Goal: Communication & Community: Answer question/provide support

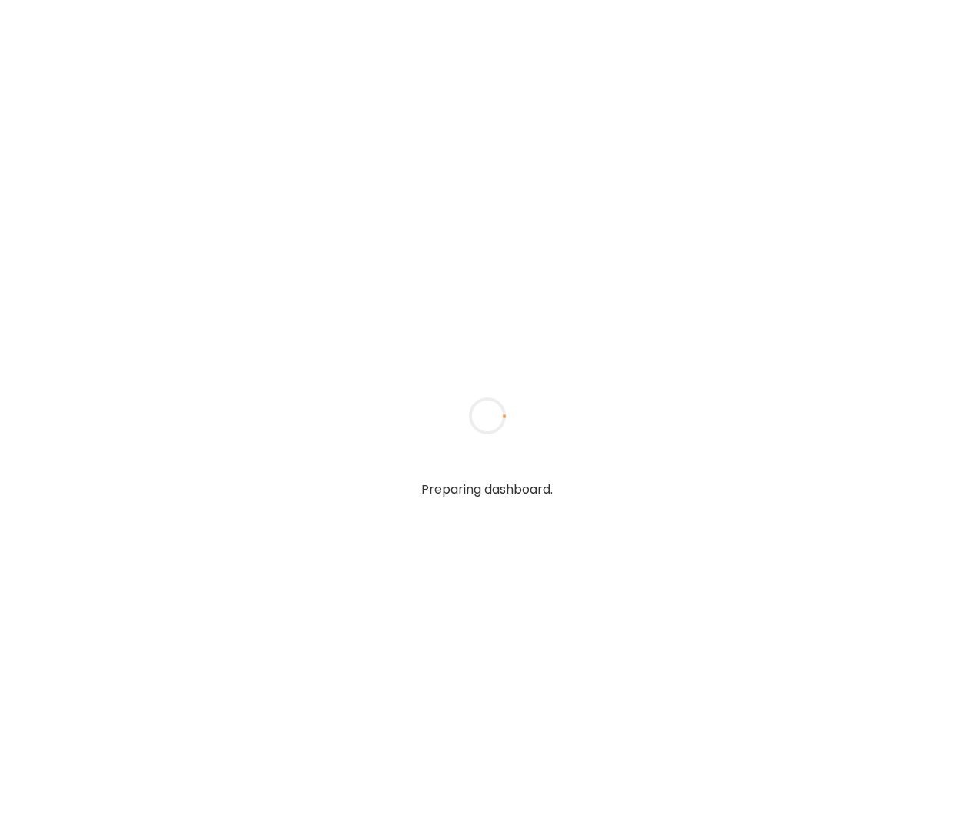
type textarea "**********"
type input "**********"
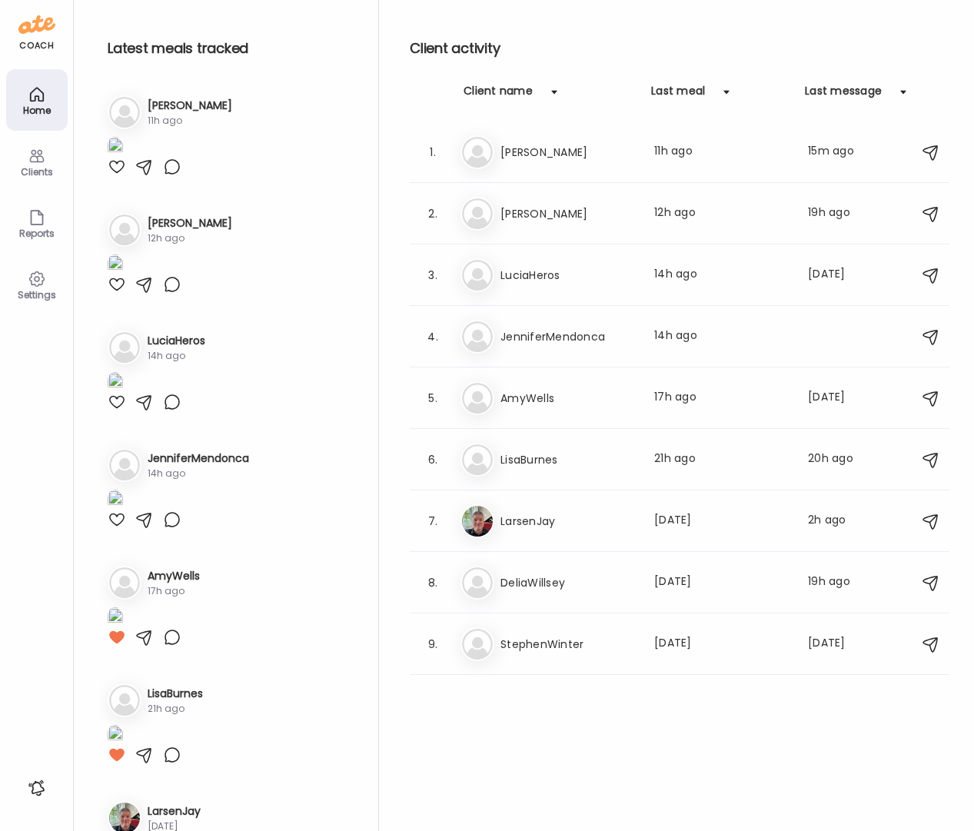
type input "**********"
click at [42, 167] on div "Clients" at bounding box center [36, 172] width 55 height 10
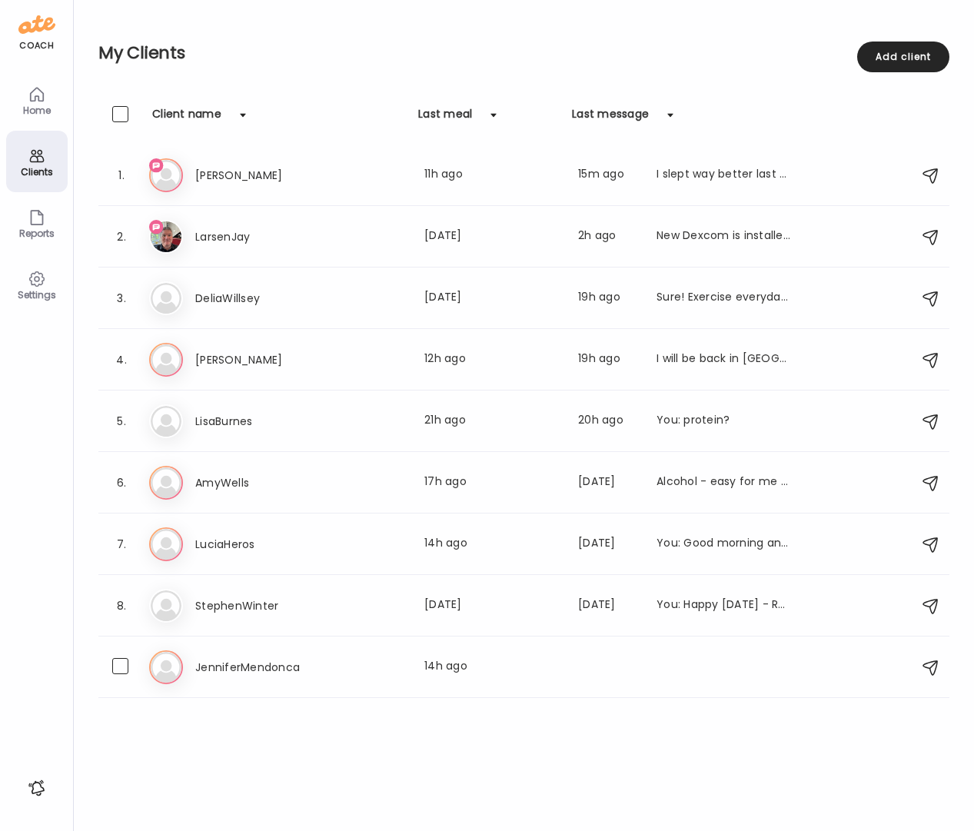
click at [254, 653] on div "Je JenniferMendonca Last meal: 14h ago" at bounding box center [526, 668] width 754 height 34
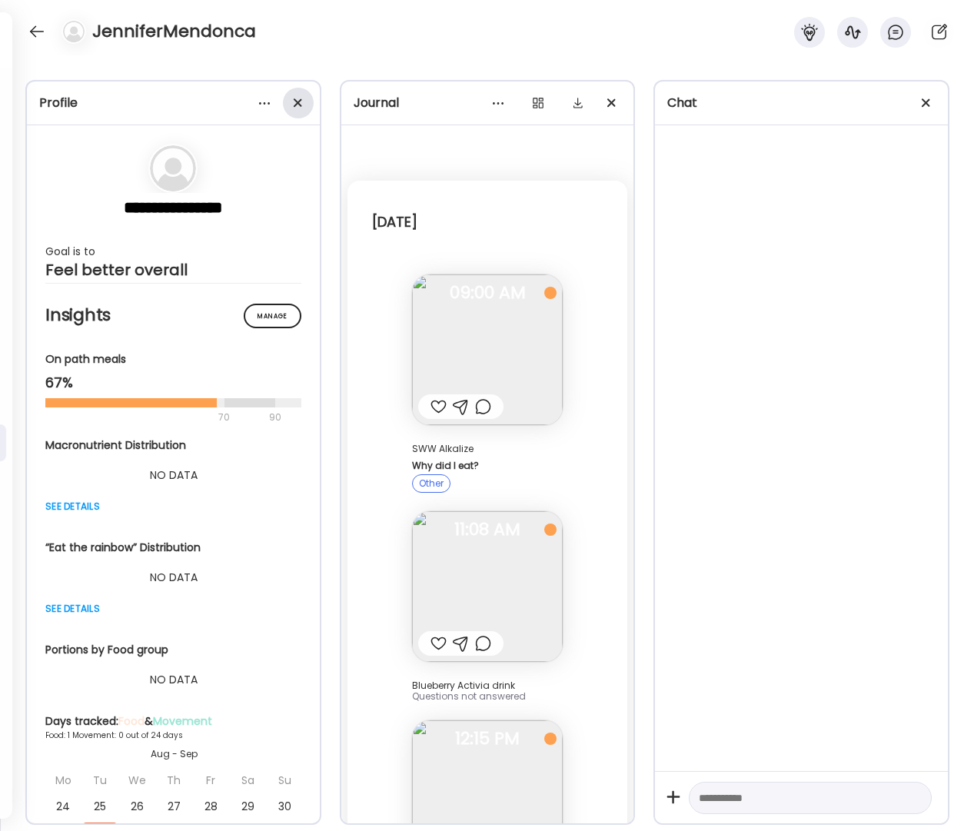
click at [297, 105] on div at bounding box center [298, 103] width 31 height 31
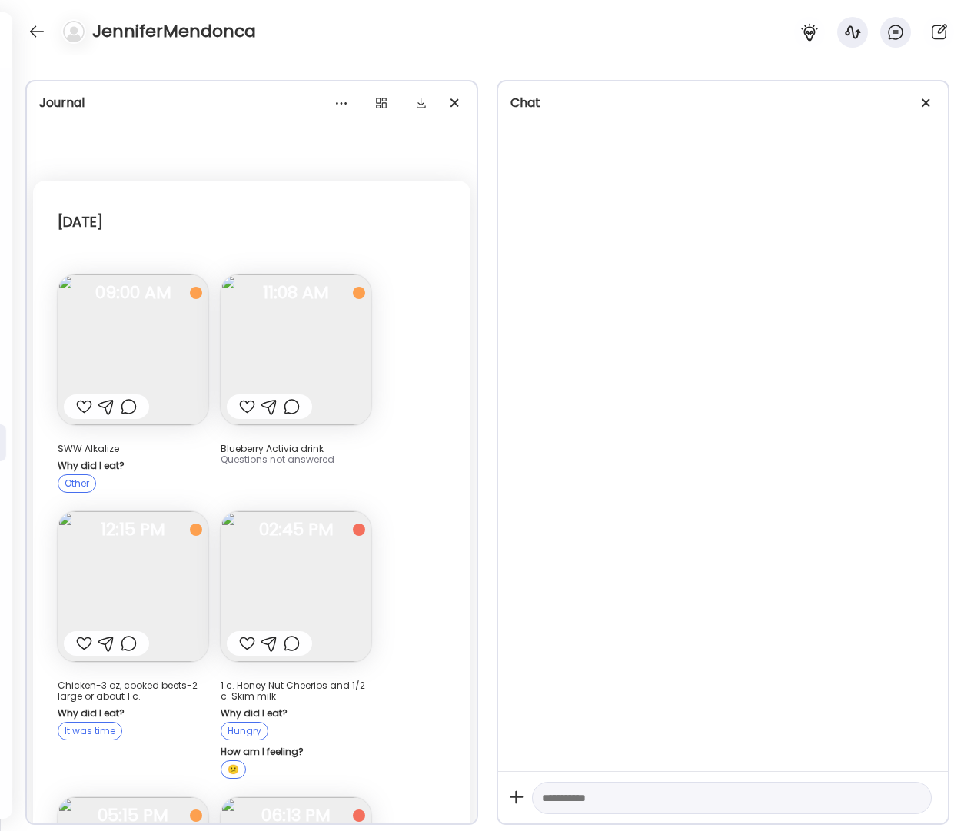
click at [598, 801] on textarea at bounding box center [718, 798] width 352 height 18
type textarea "*"
type textarea "*****"
click at [270, 405] on div at bounding box center [269, 407] width 16 height 18
click at [595, 802] on textarea at bounding box center [718, 800] width 352 height 18
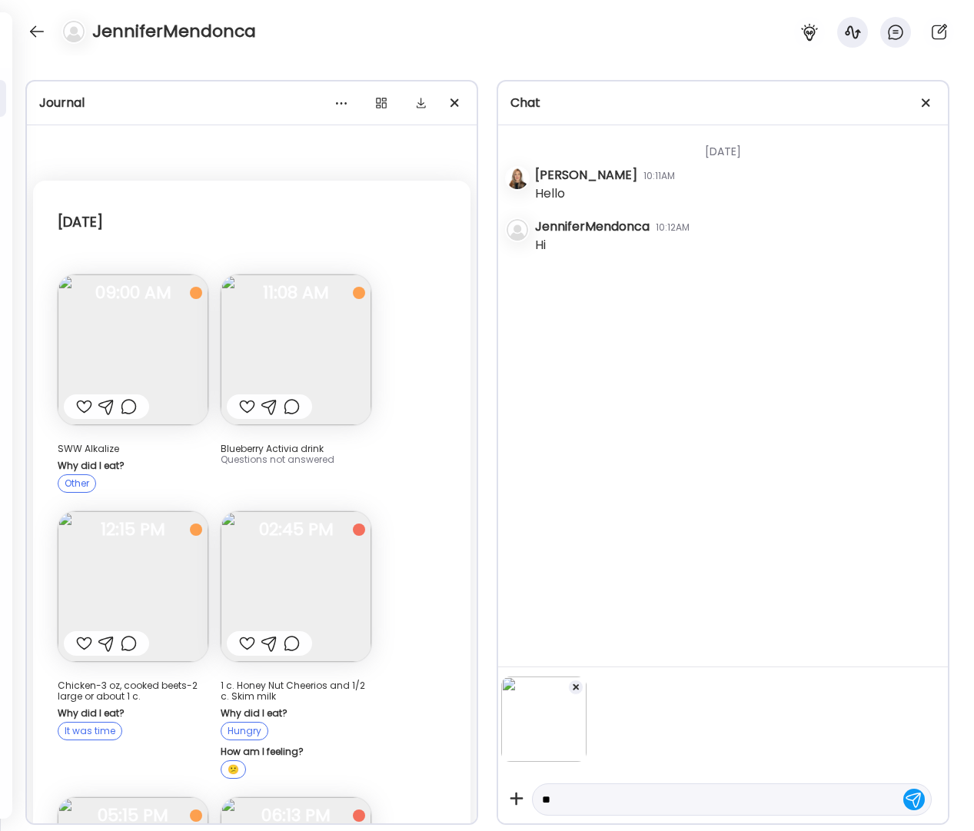
scroll to position [2, 0]
type textarea "**********"
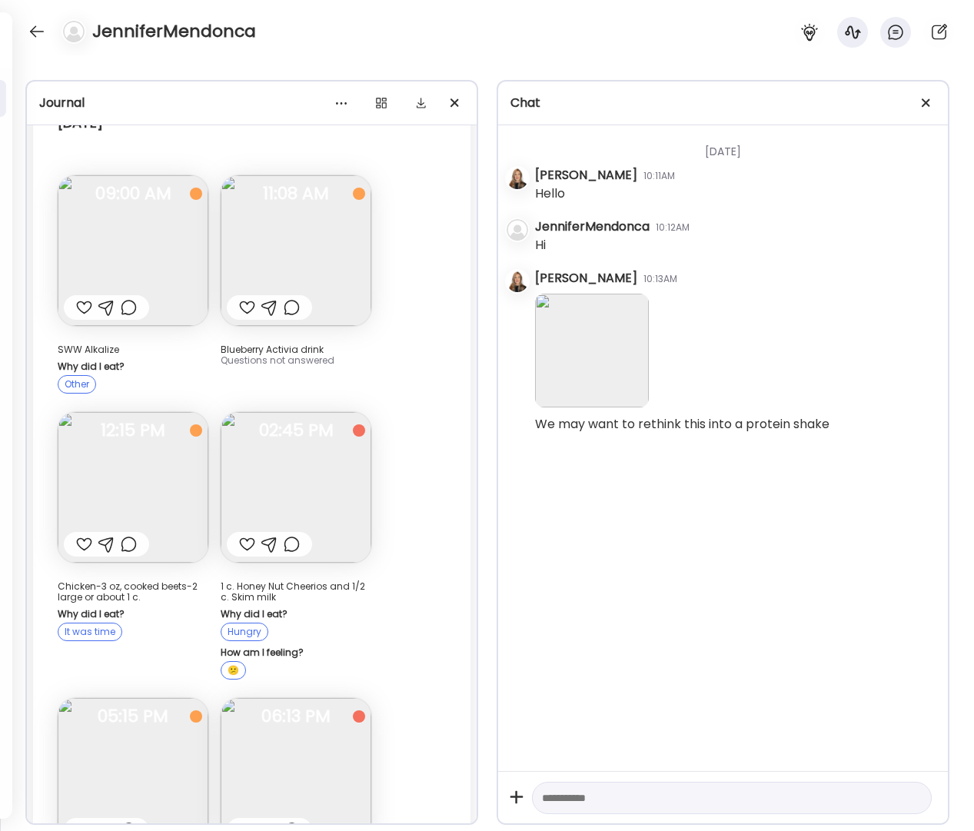
scroll to position [0, 0]
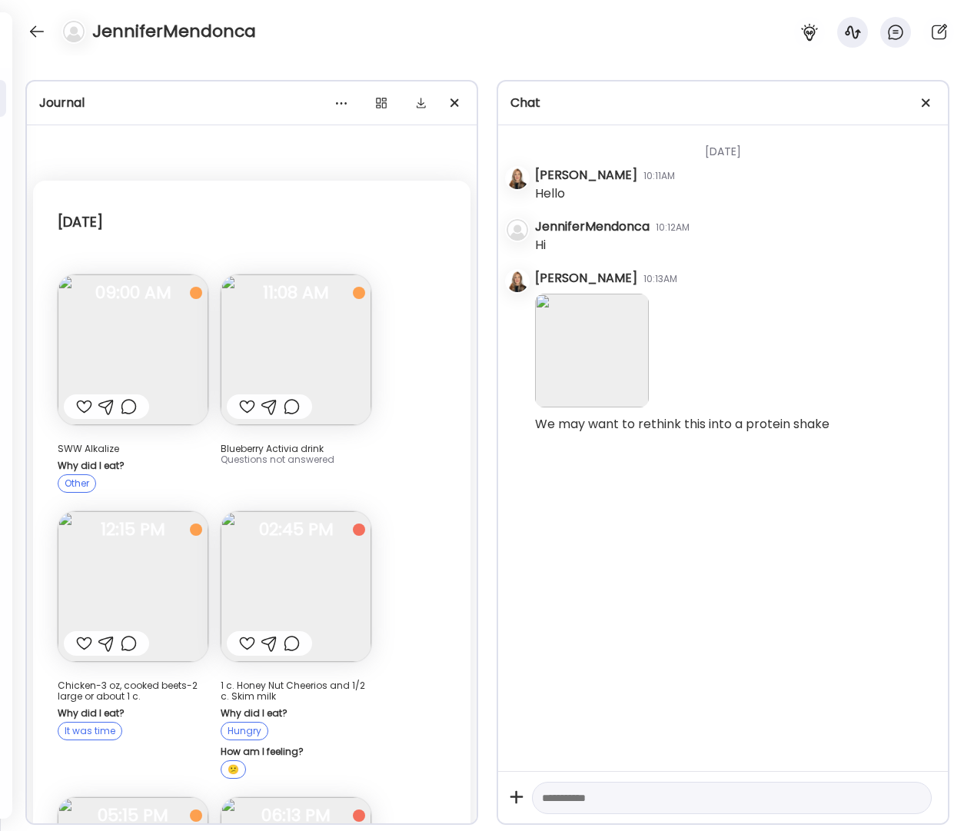
click at [146, 358] on img at bounding box center [133, 350] width 151 height 151
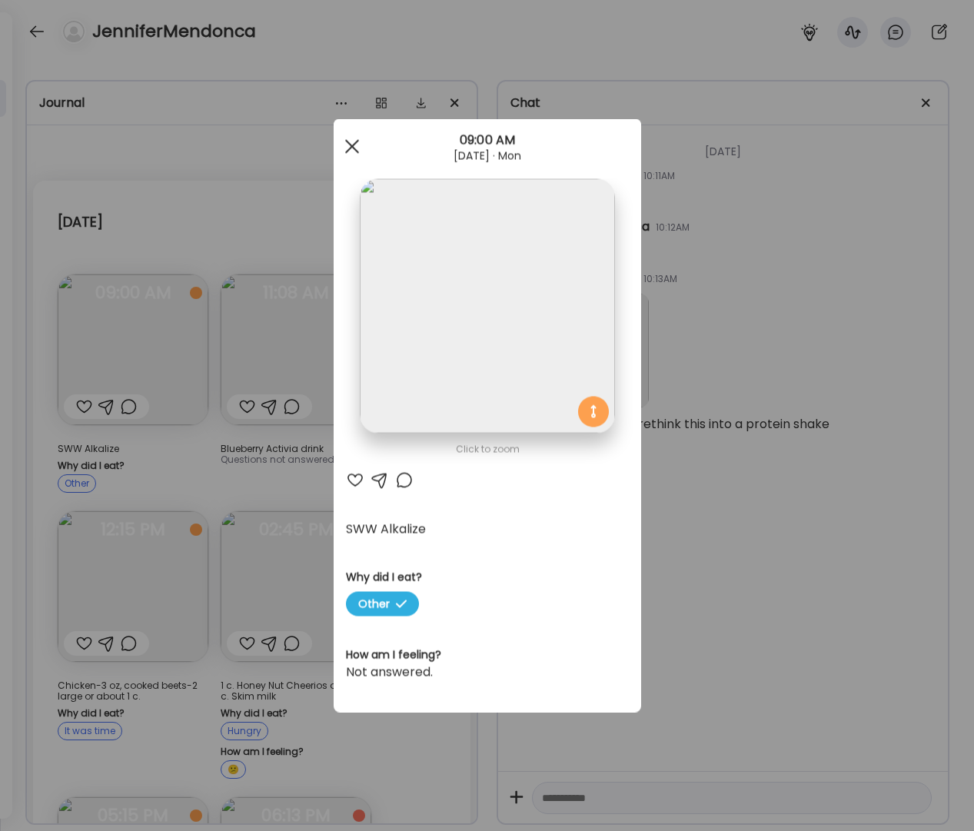
click at [356, 149] on span at bounding box center [352, 146] width 14 height 14
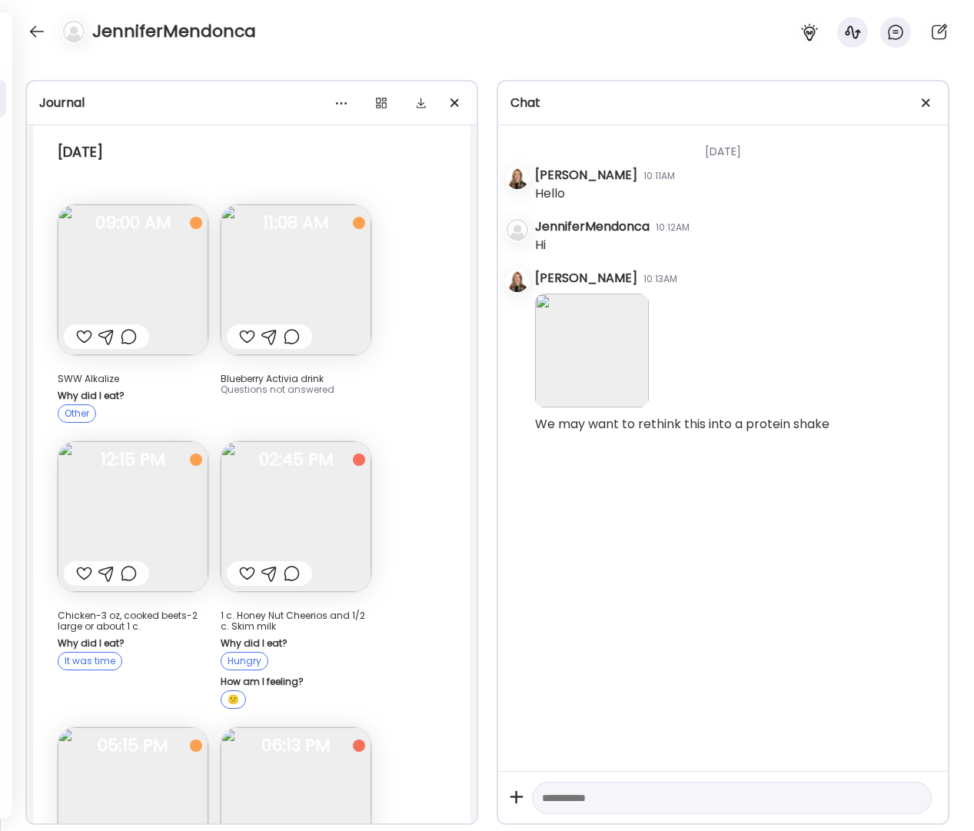
scroll to position [72, 0]
click at [147, 522] on img at bounding box center [133, 515] width 151 height 151
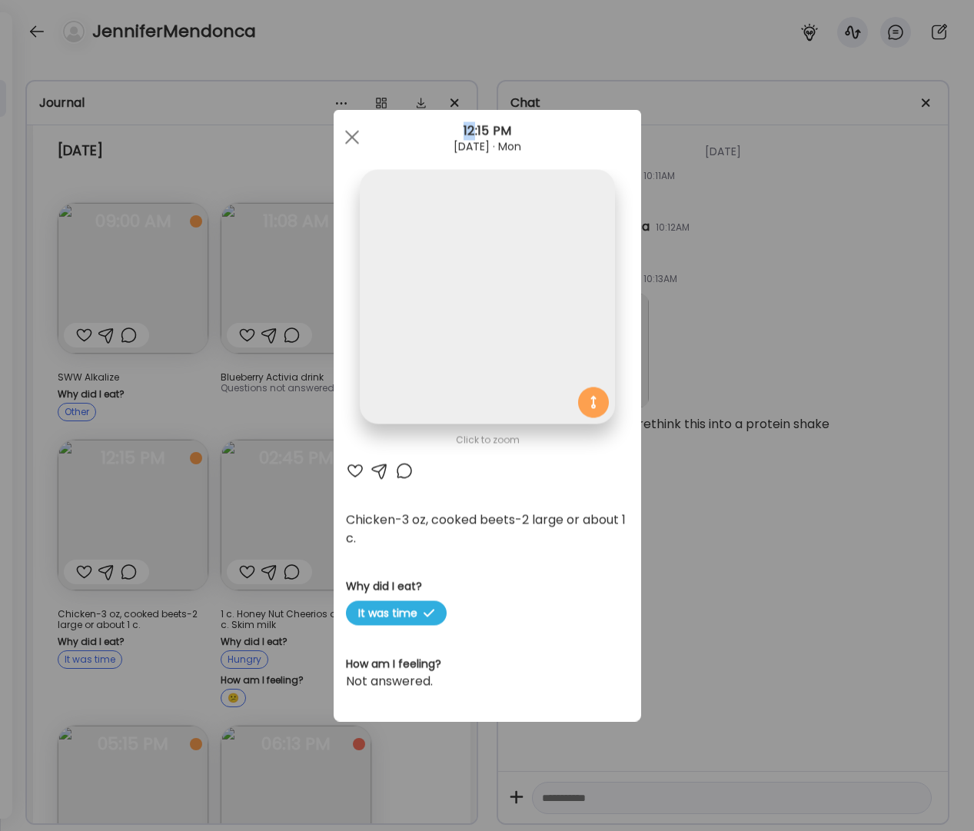
click at [147, 522] on div "Ate Coach Dashboard Wahoo! It’s official Take a moment to set up your Coach Pro…" at bounding box center [487, 415] width 974 height 831
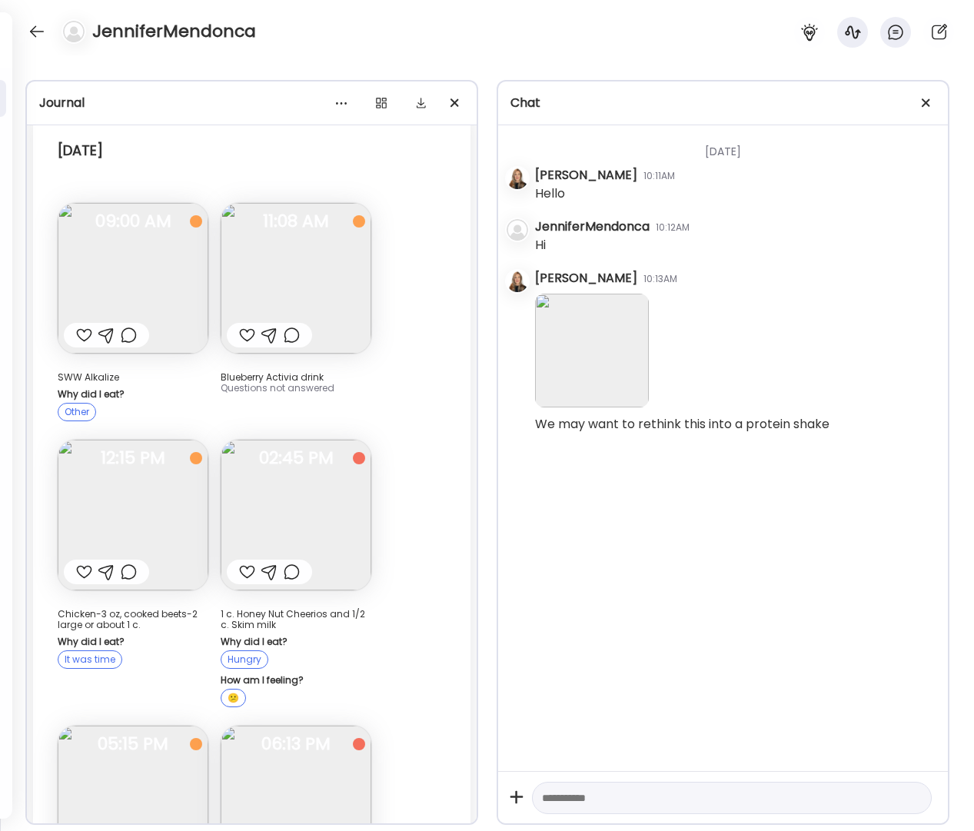
click at [148, 522] on img at bounding box center [133, 515] width 151 height 151
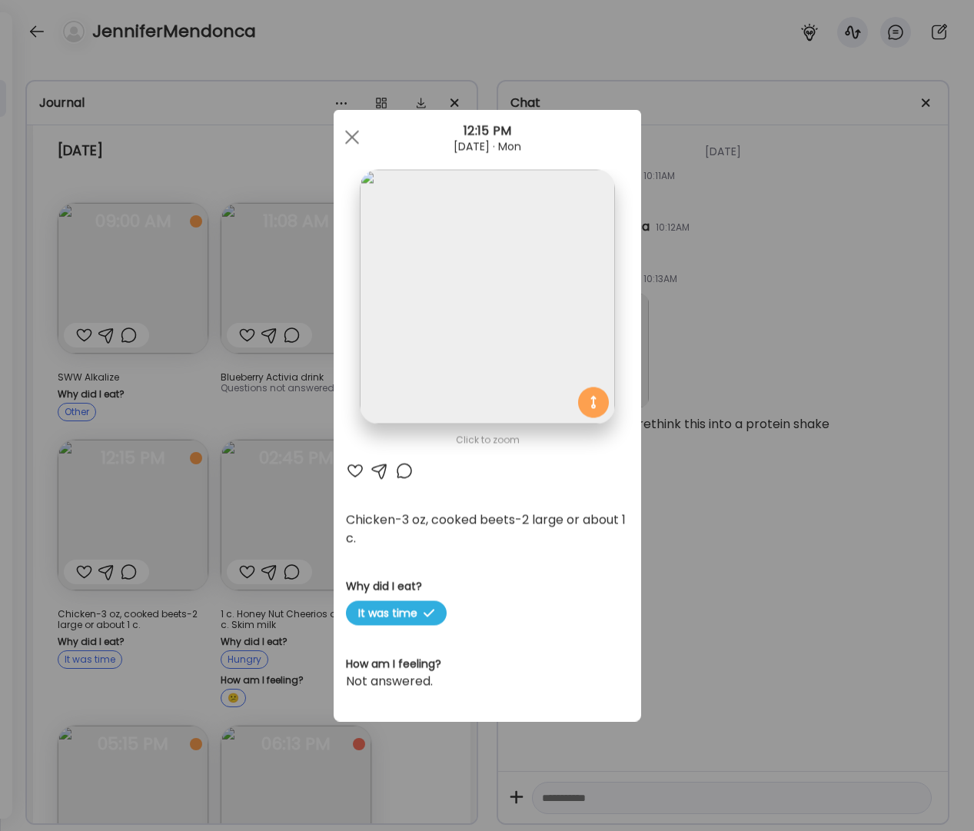
click at [358, 137] on div at bounding box center [352, 137] width 31 height 31
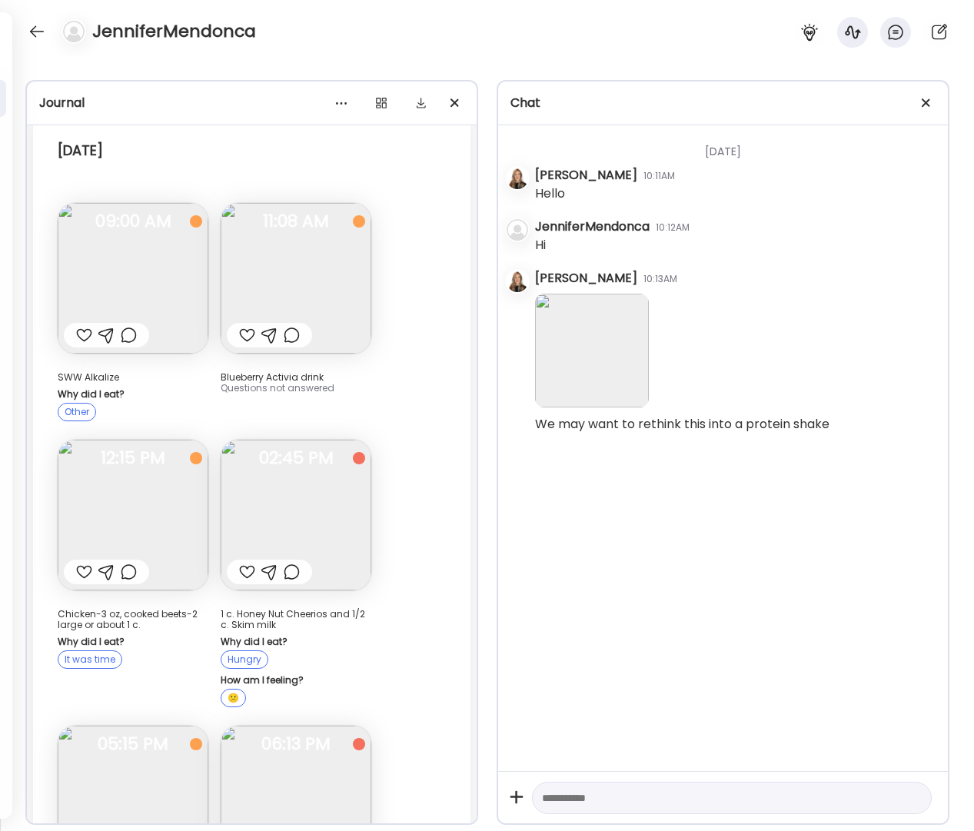
scroll to position [106, 0]
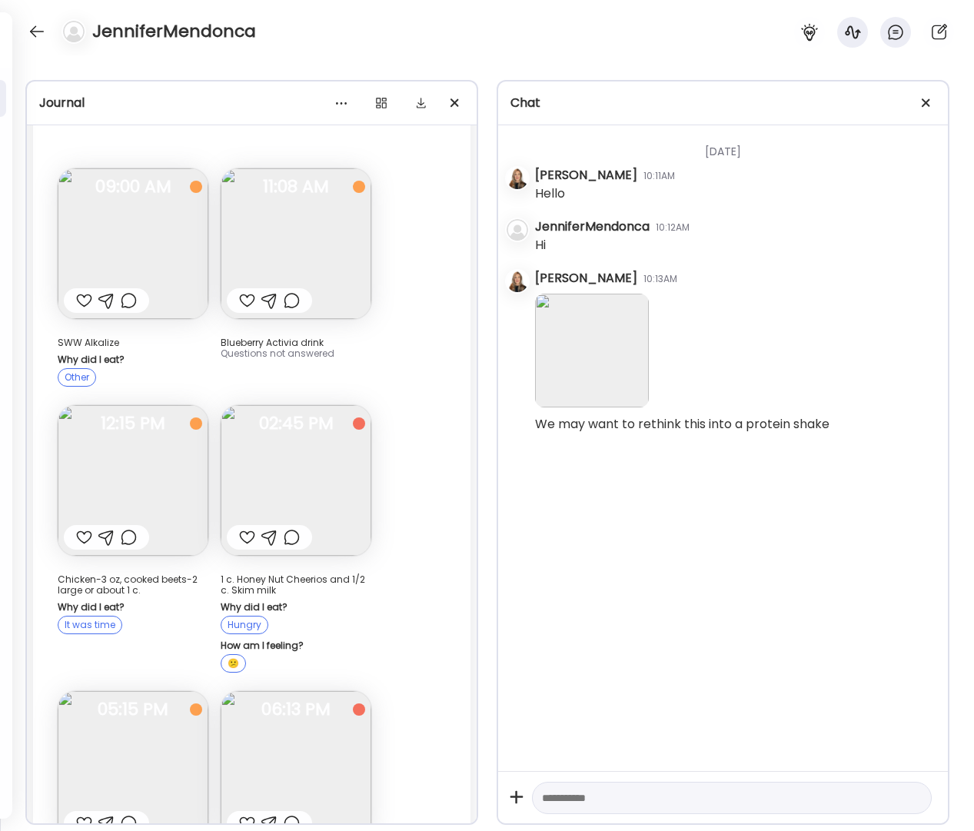
click at [287, 474] on img at bounding box center [296, 480] width 151 height 151
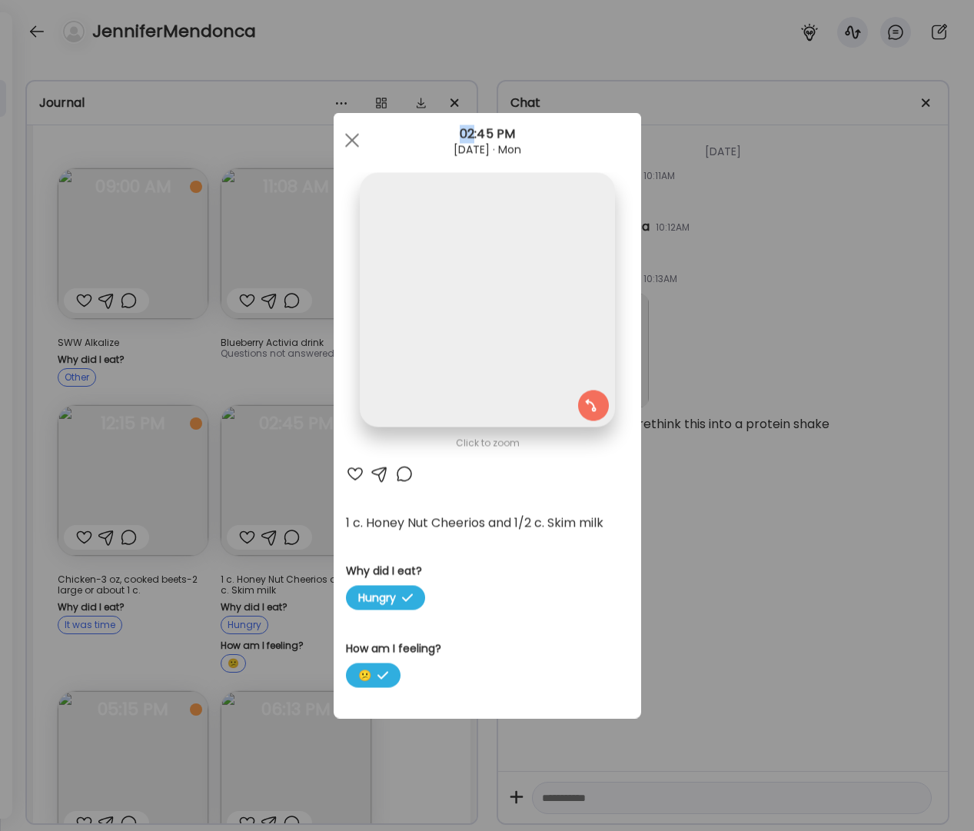
click at [287, 474] on div "Ate Coach Dashboard Wahoo! It’s official Take a moment to set up your Coach Pro…" at bounding box center [487, 415] width 974 height 831
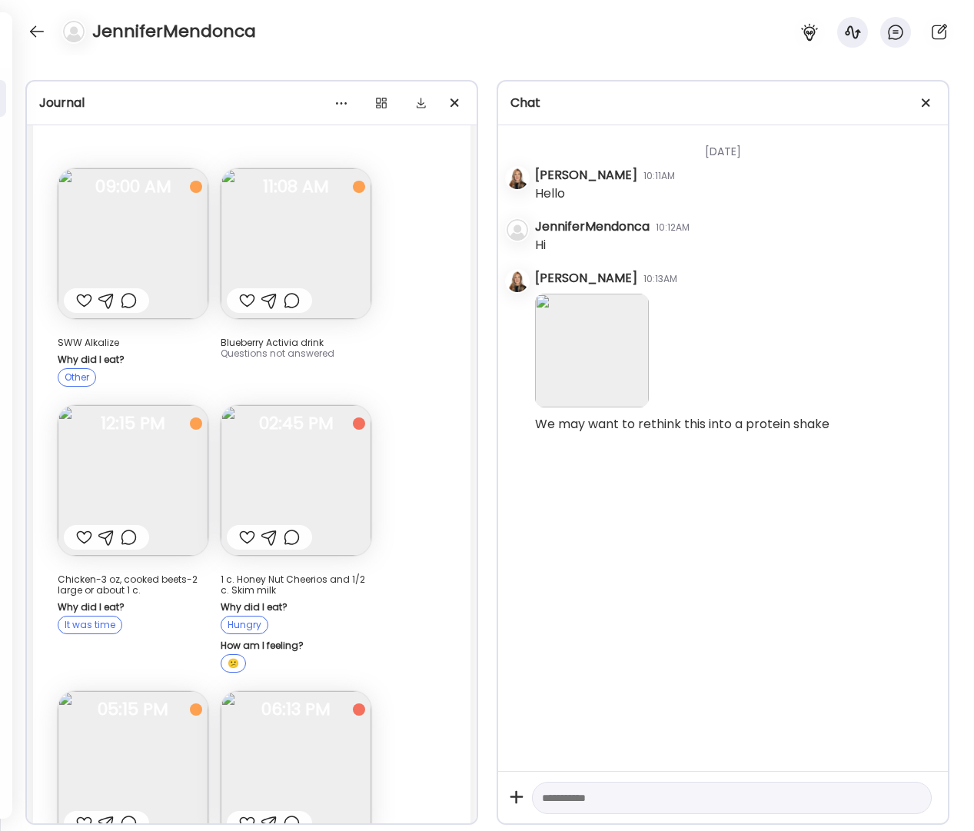
click at [286, 476] on img at bounding box center [296, 480] width 151 height 151
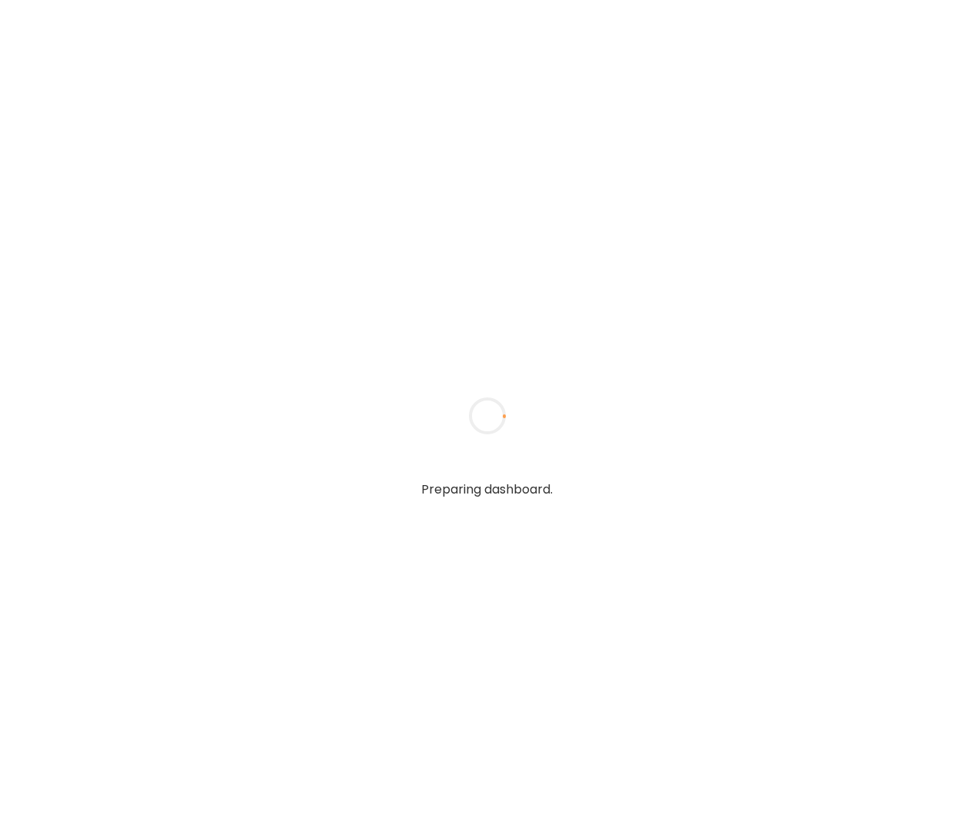
type textarea "**********"
type input "**********"
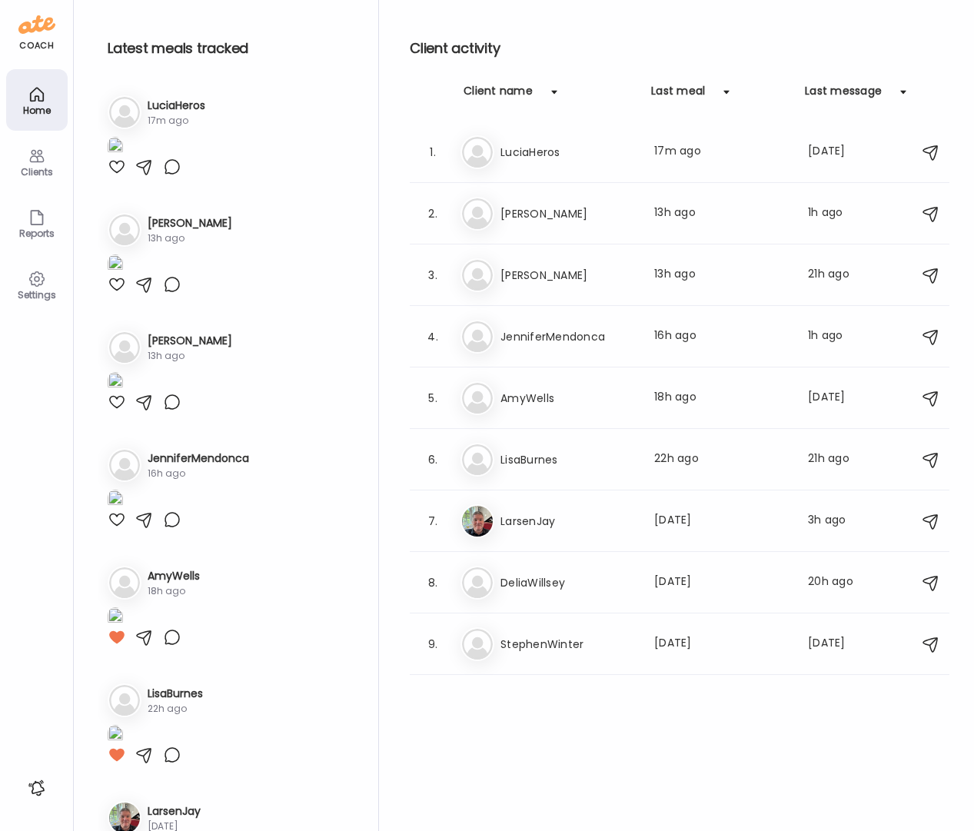
type input "**********"
click at [25, 160] on div "Clients" at bounding box center [37, 162] width 62 height 62
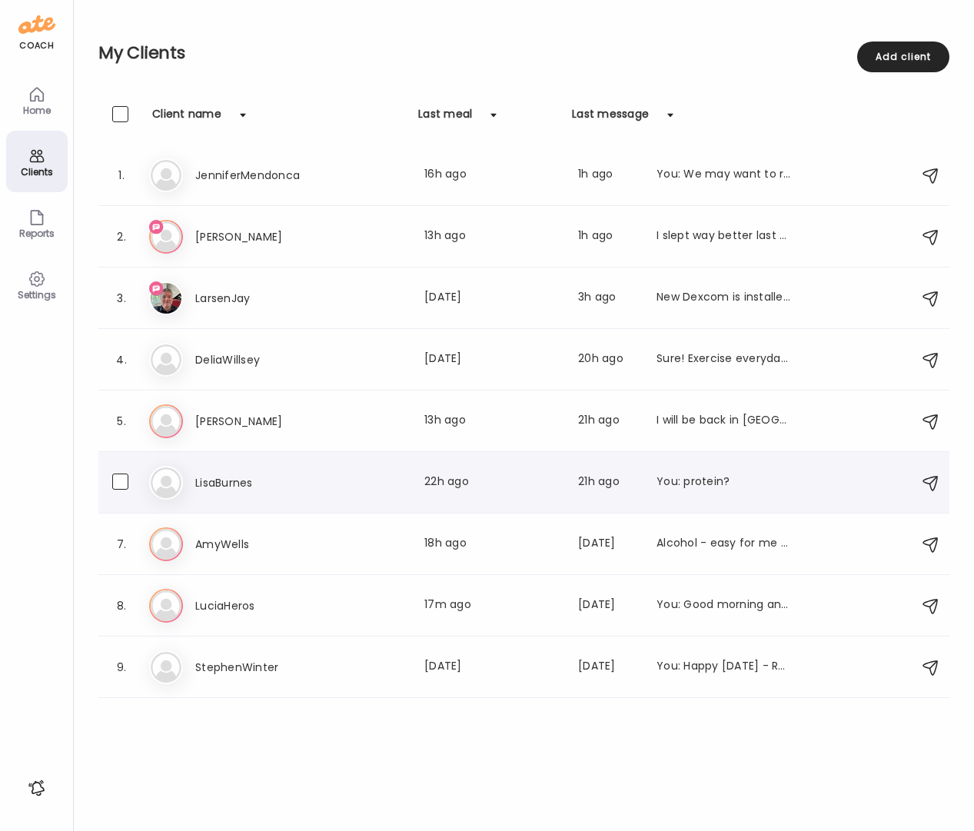
click at [241, 506] on div "6. Li LisaBurnes Last meal: 22h ago Last message: 21h ago You: protein?" at bounding box center [523, 483] width 851 height 62
click at [244, 491] on h3 "LisaBurnes" at bounding box center [262, 483] width 135 height 18
click at [451, 453] on div at bounding box center [488, 416] width 74 height 74
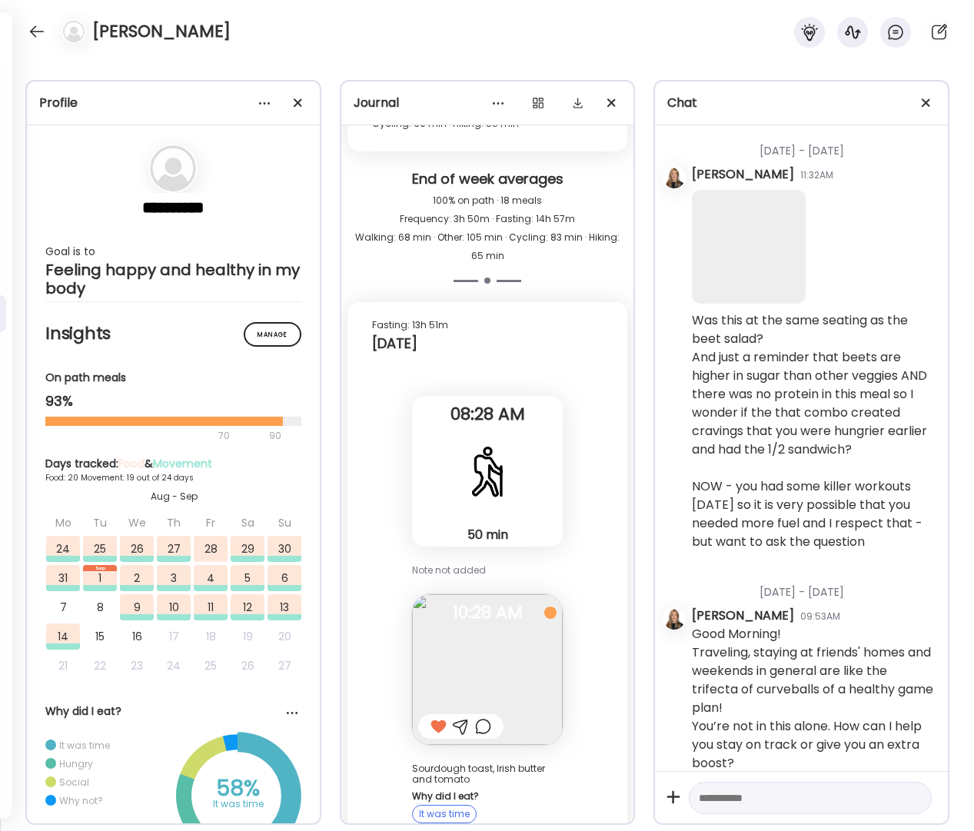
scroll to position [6247, 0]
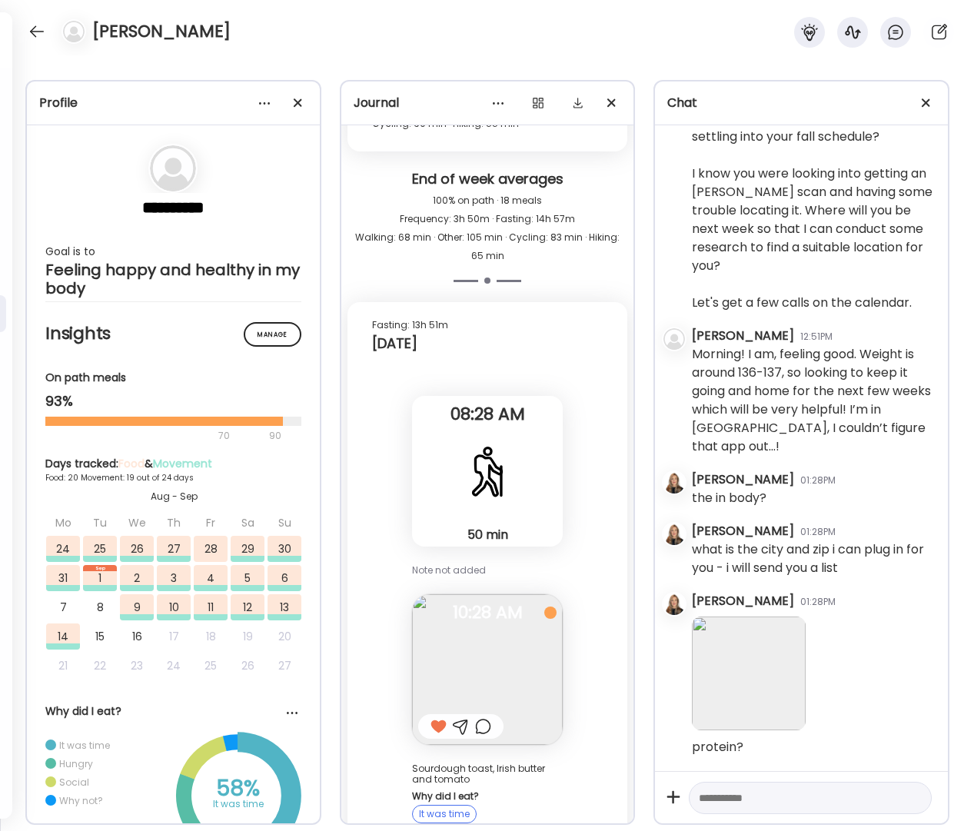
drag, startPoint x: 784, startPoint y: 801, endPoint x: 812, endPoint y: 799, distance: 28.5
click at [784, 801] on textarea at bounding box center [796, 798] width 195 height 18
type textarea "**********"
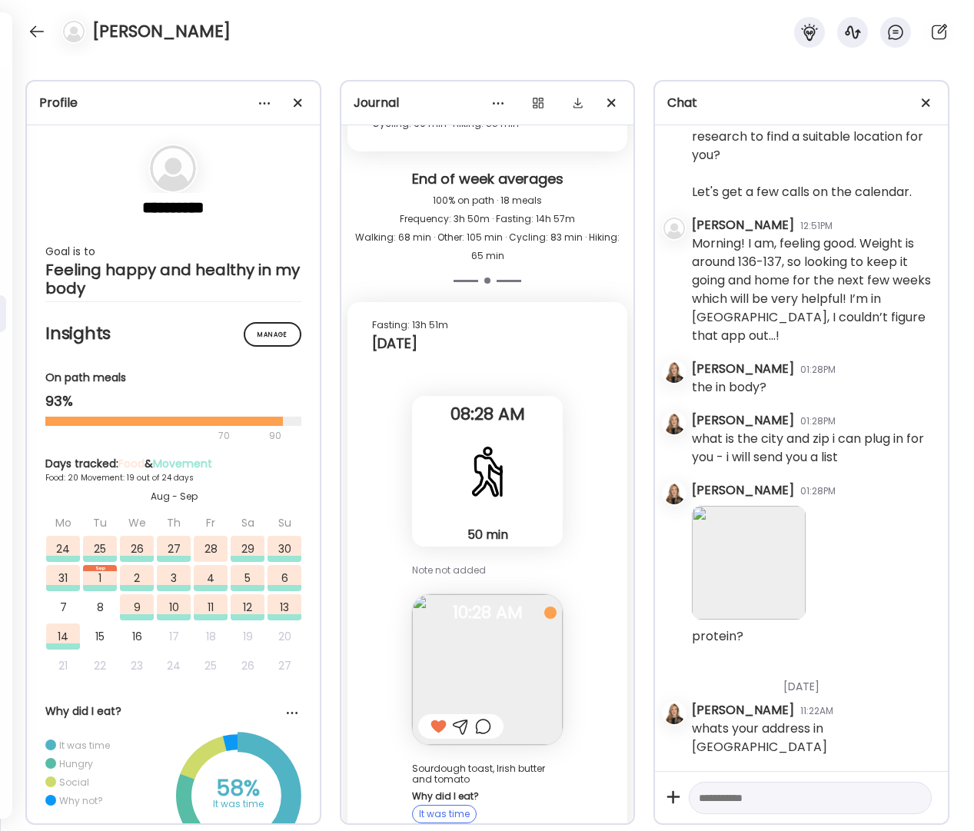
scroll to position [6340, 0]
click at [45, 32] on div at bounding box center [37, 31] width 25 height 25
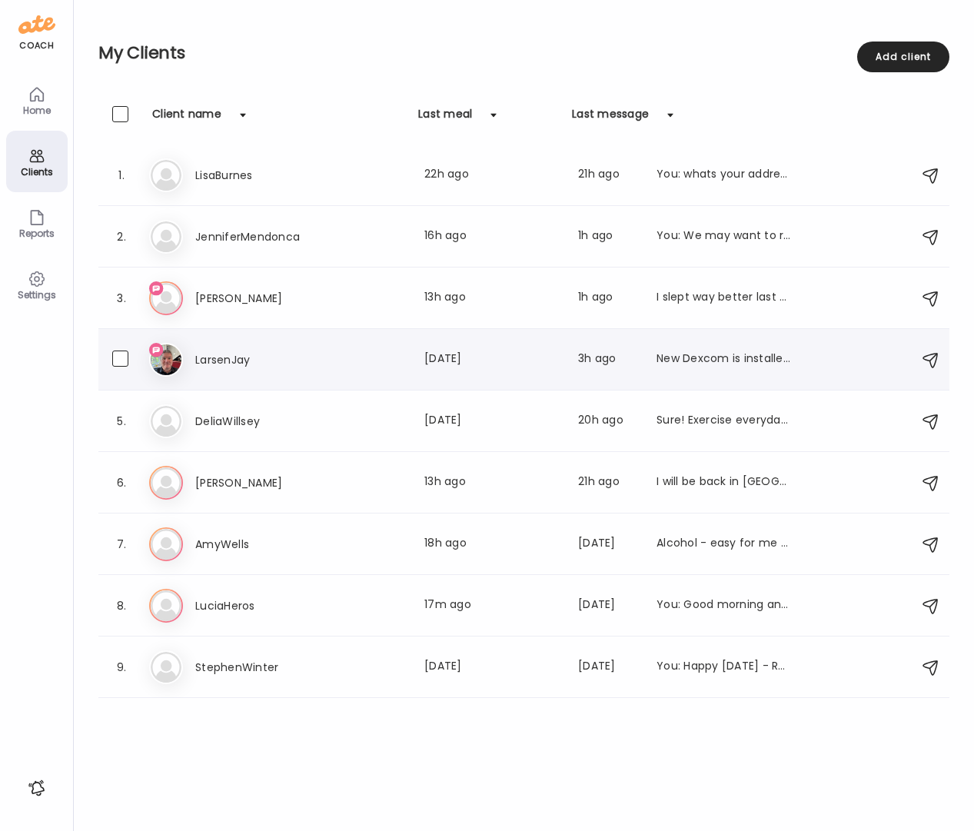
click at [229, 367] on h3 "LarsenJay" at bounding box center [262, 360] width 135 height 18
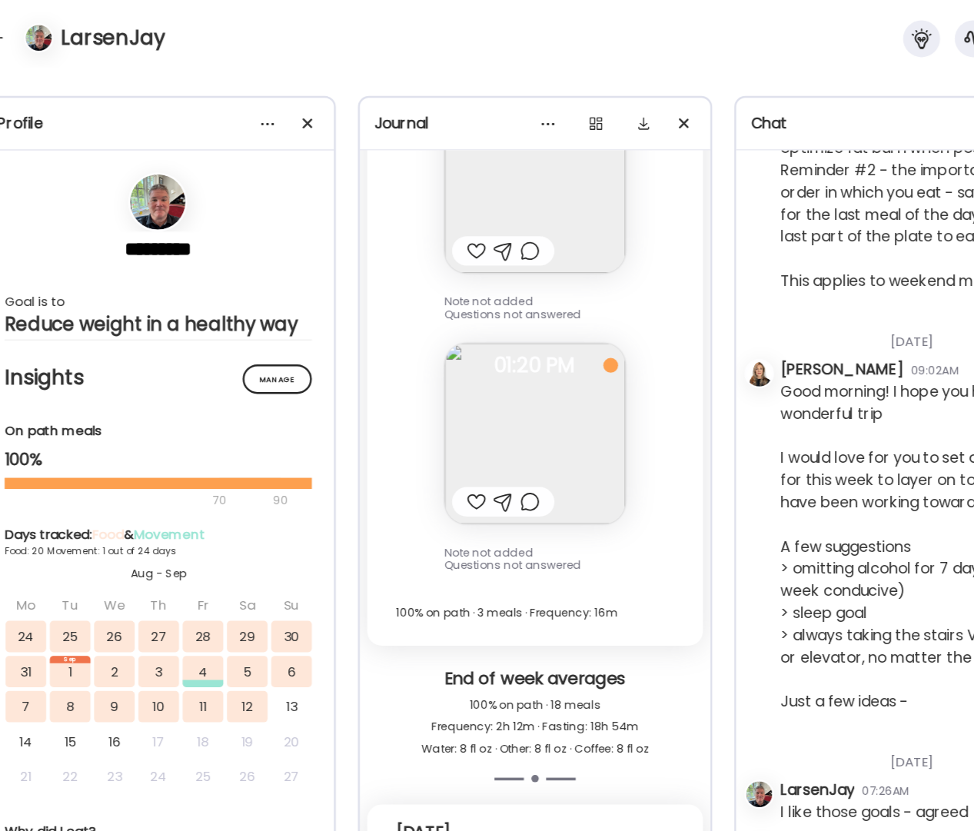
scroll to position [48862, 0]
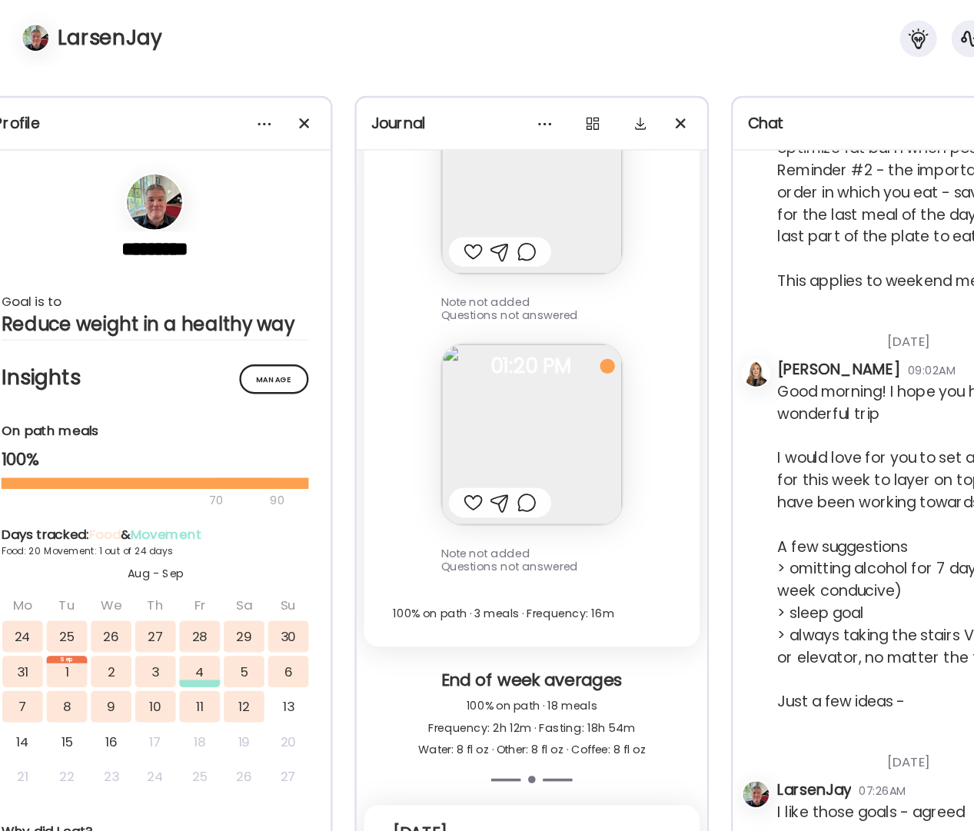
click at [298, 103] on div at bounding box center [298, 103] width 31 height 31
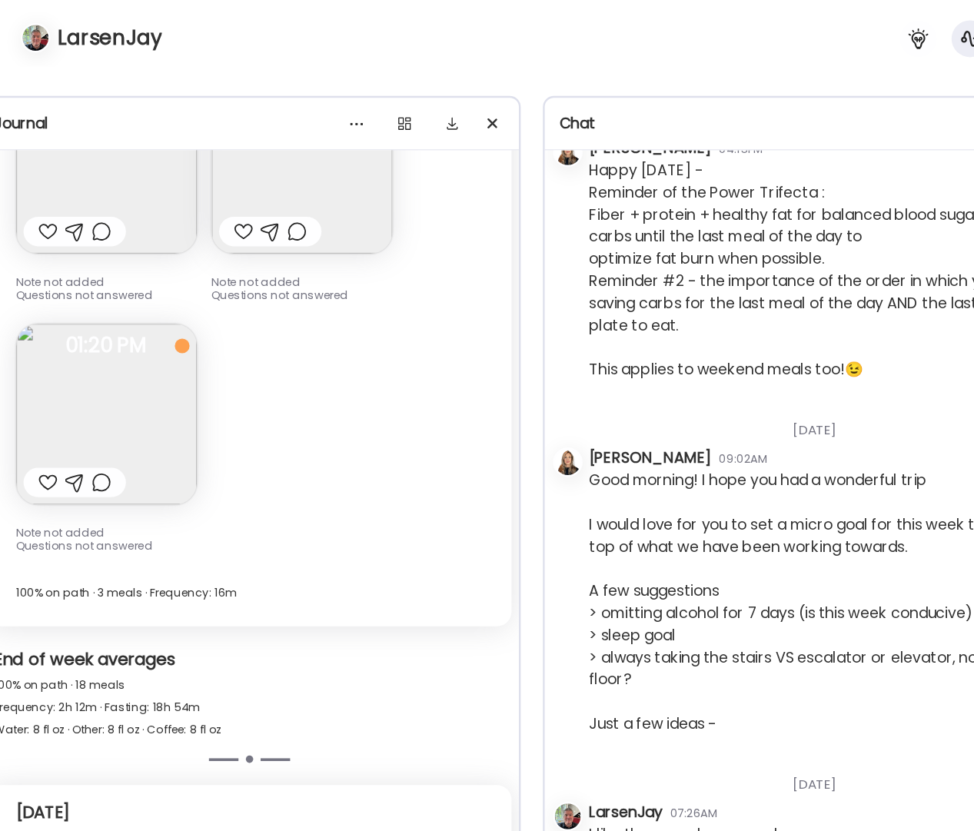
scroll to position [28793, 0]
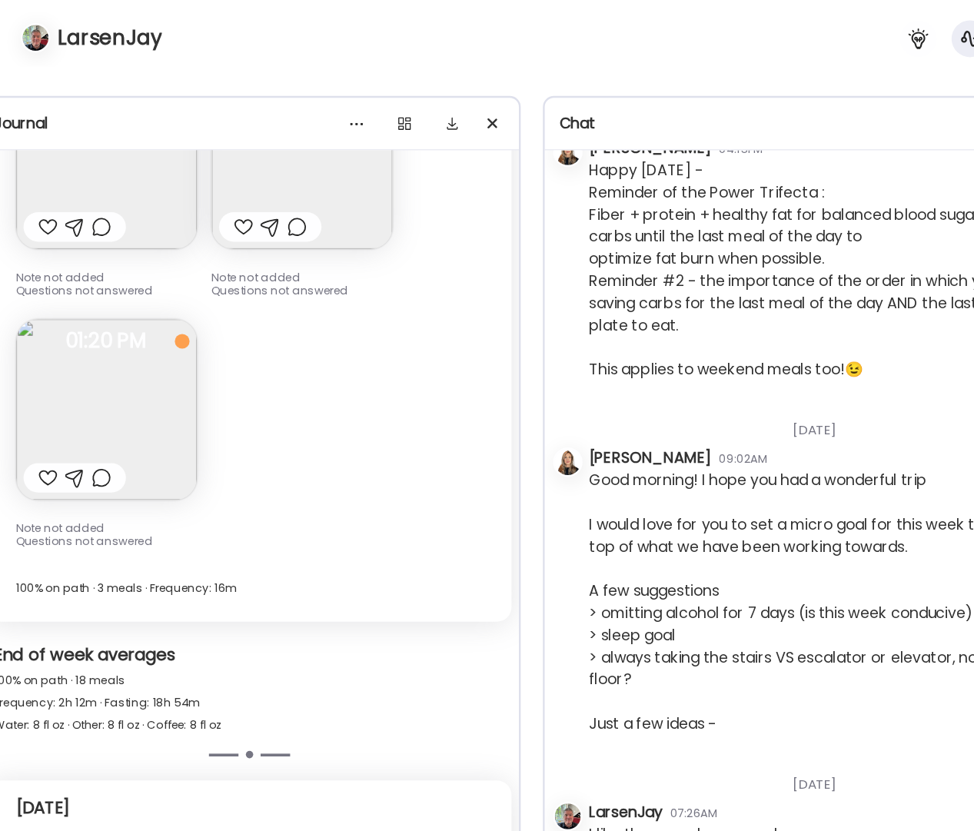
click at [149, 368] on img at bounding box center [133, 341] width 151 height 151
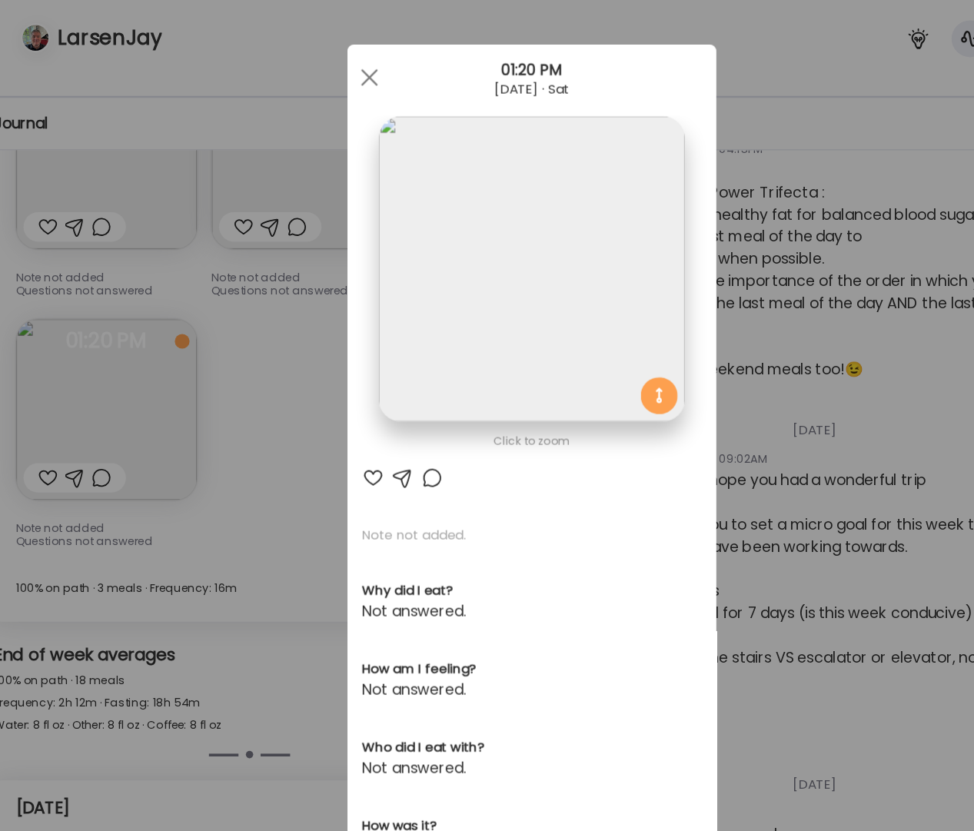
click at [149, 368] on div "Ate Coach Dashboard Wahoo! It’s official Take a moment to set up your Coach Pro…" at bounding box center [487, 415] width 974 height 831
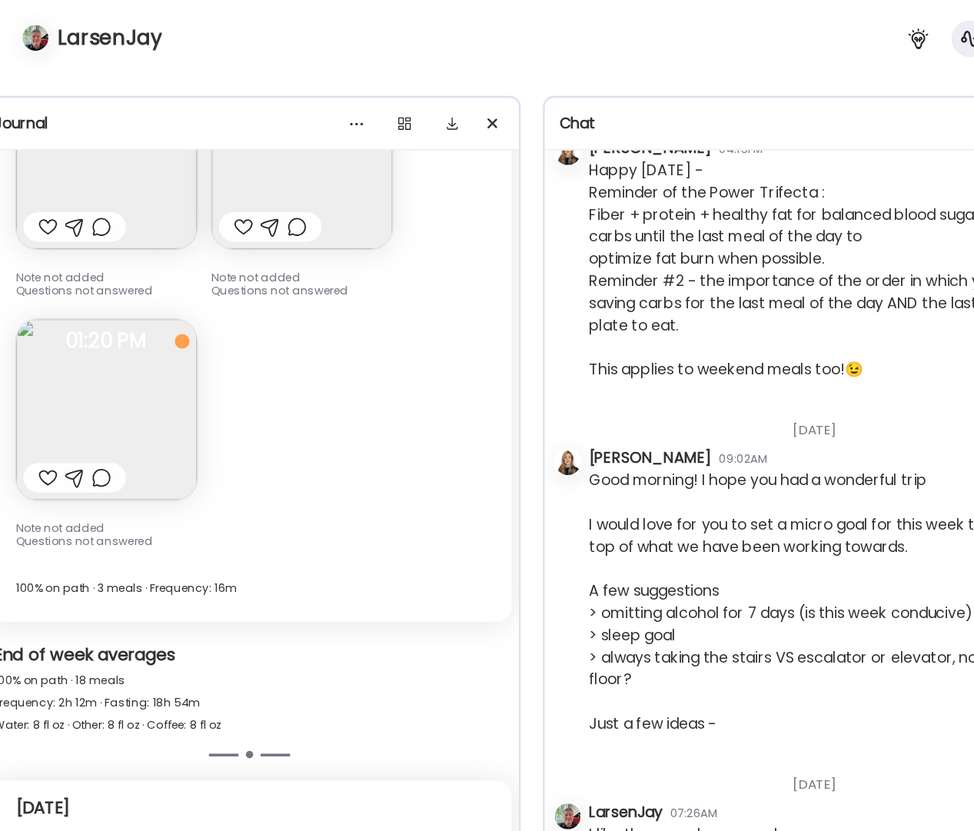
click at [149, 368] on img at bounding box center [133, 341] width 151 height 151
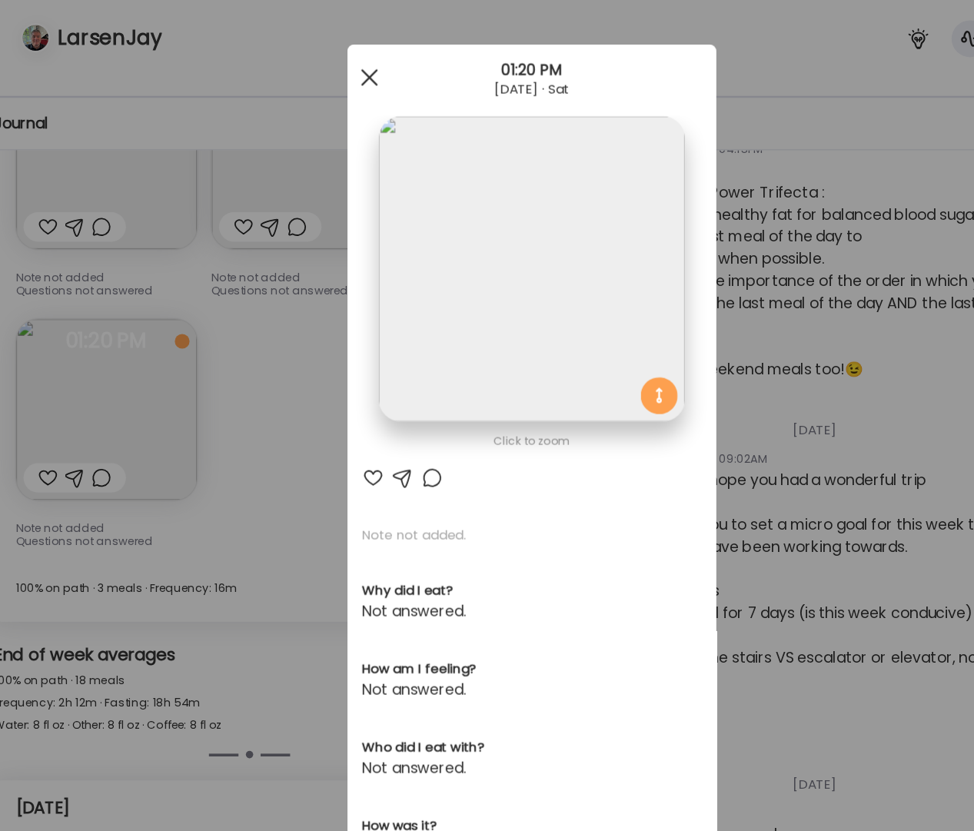
click at [339, 67] on div at bounding box center [352, 64] width 31 height 31
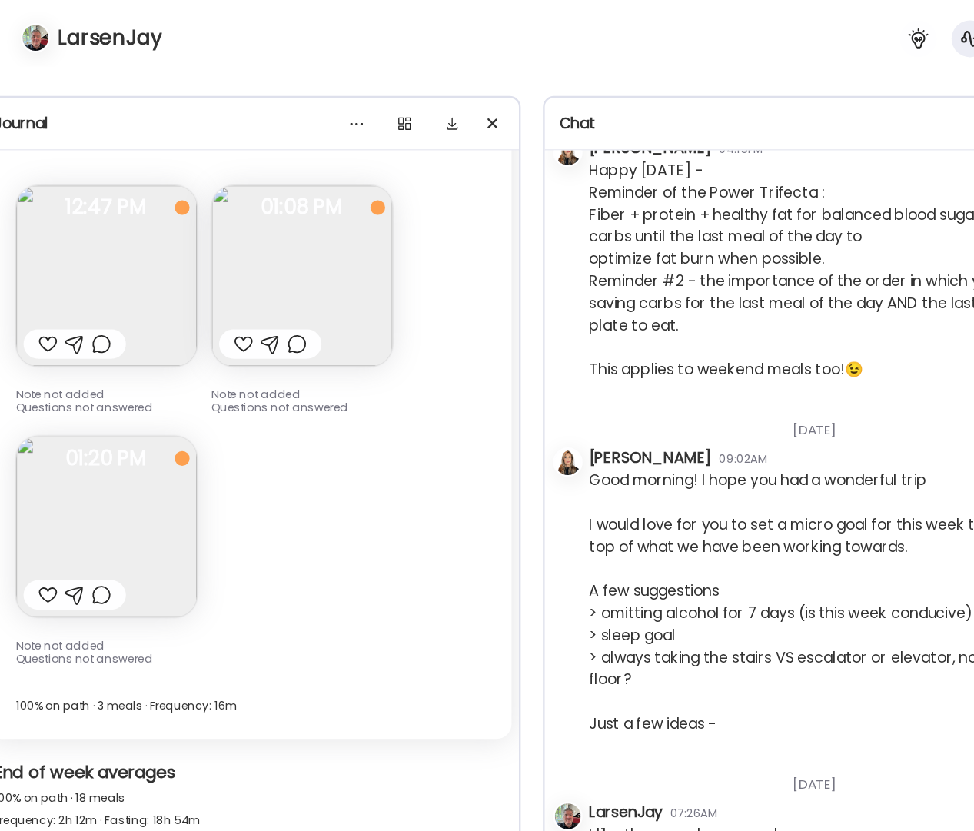
scroll to position [28662, 0]
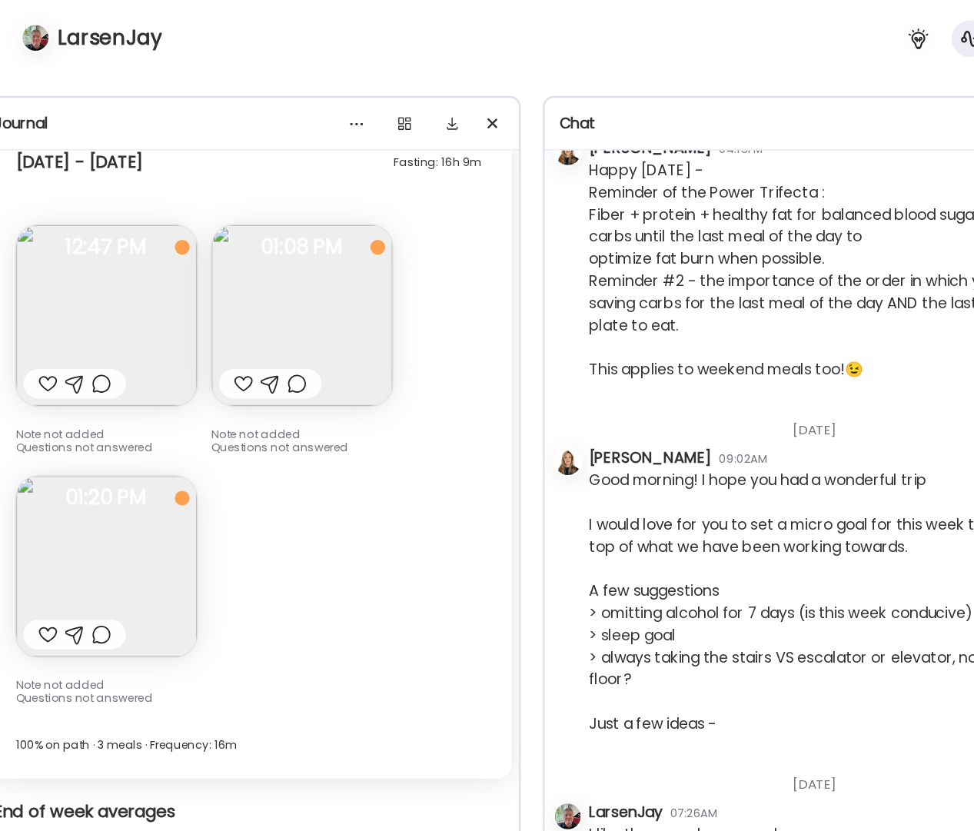
click at [126, 269] on img at bounding box center [133, 263] width 151 height 151
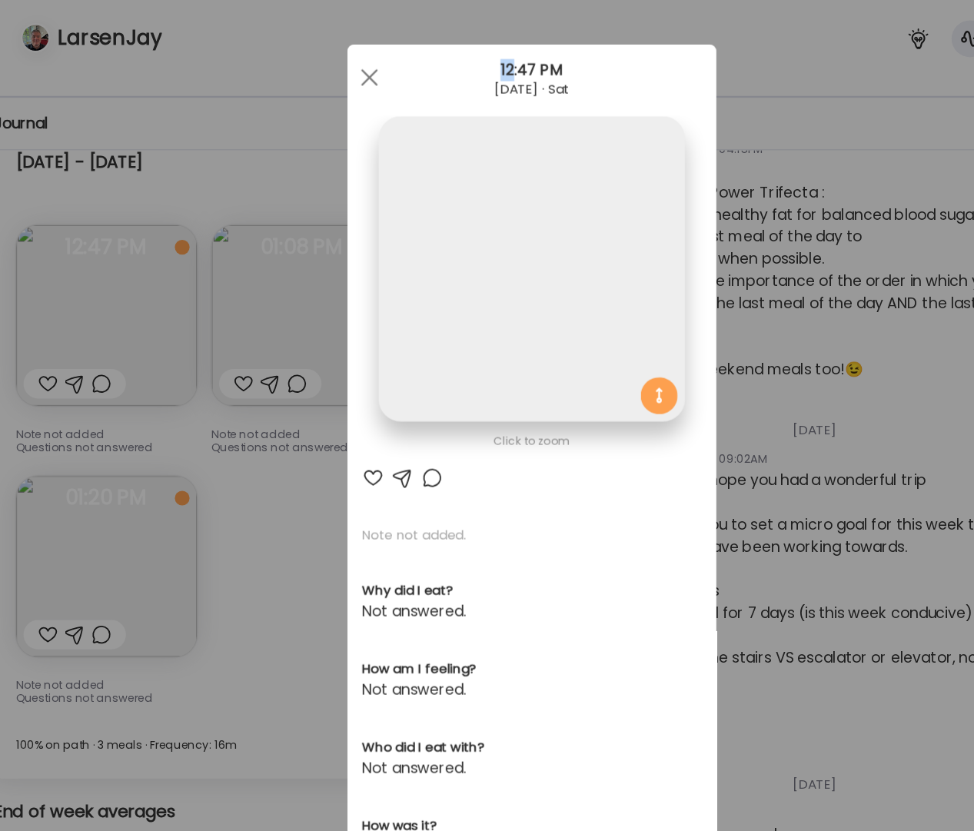
click at [126, 269] on div "Ate Coach Dashboard Wahoo! It’s official Take a moment to set up your Coach Pro…" at bounding box center [487, 415] width 974 height 831
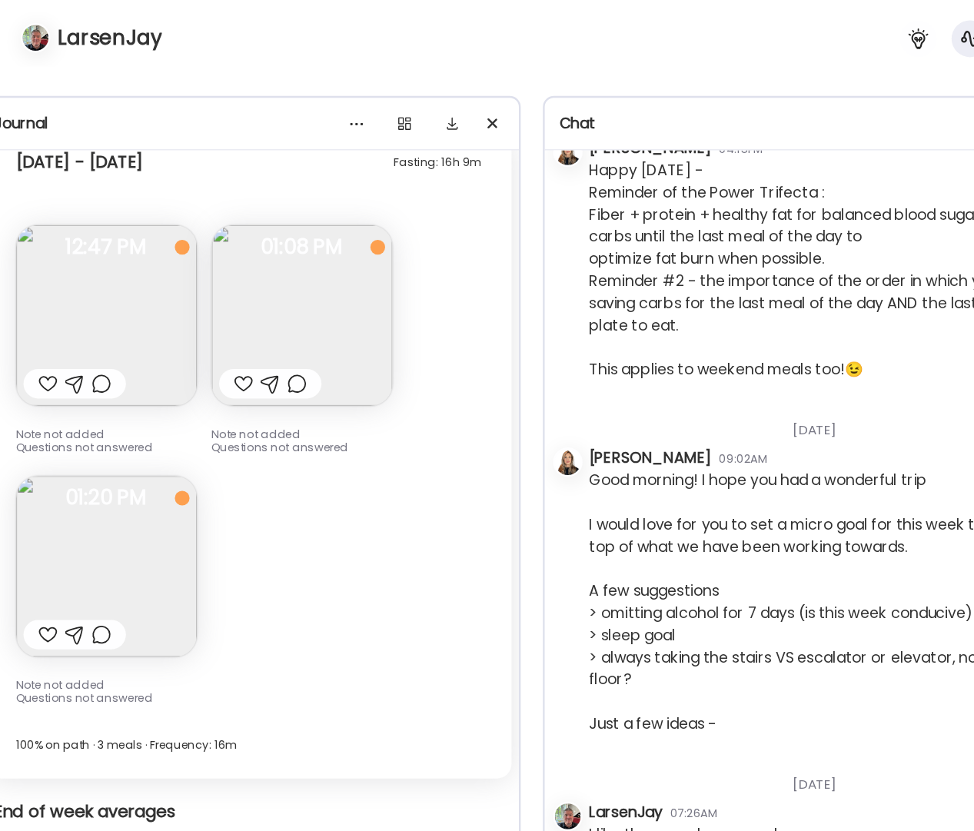
click at [126, 269] on img at bounding box center [133, 263] width 151 height 151
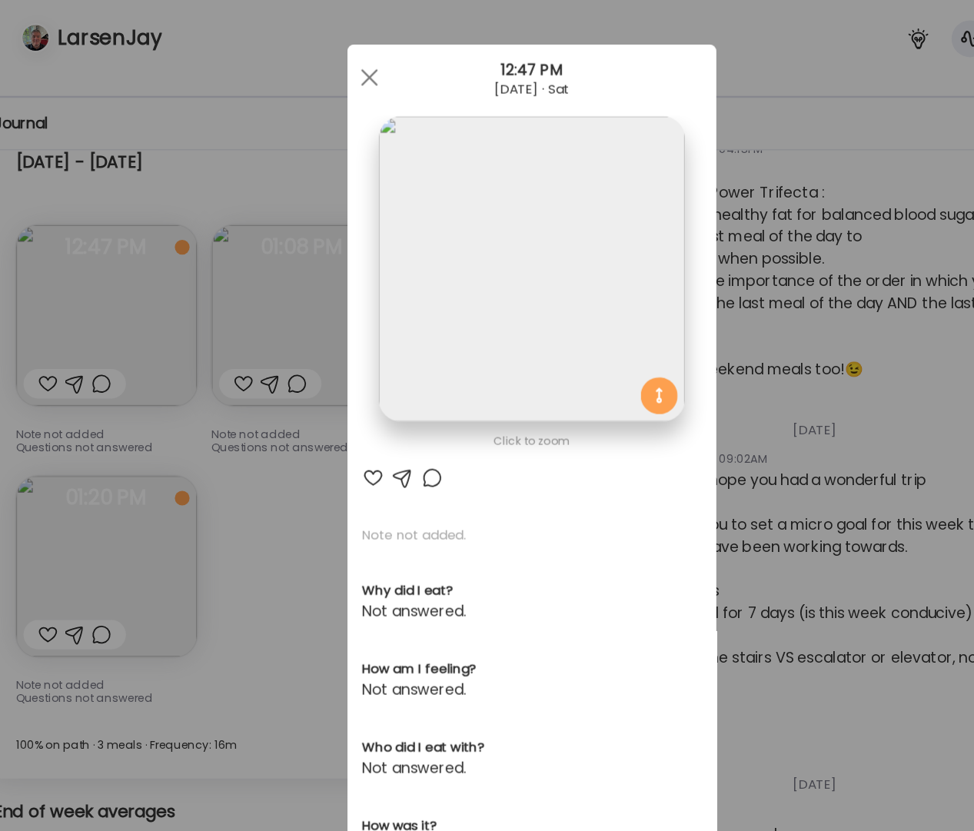
click at [351, 64] on div at bounding box center [352, 64] width 31 height 31
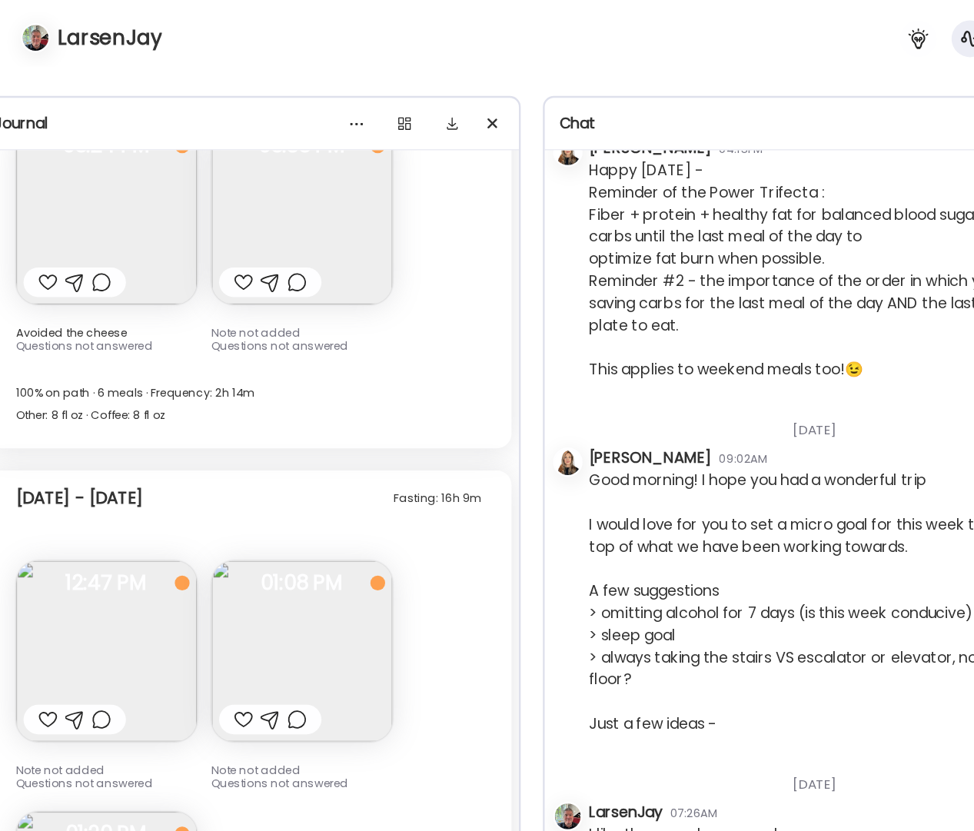
scroll to position [28264, 0]
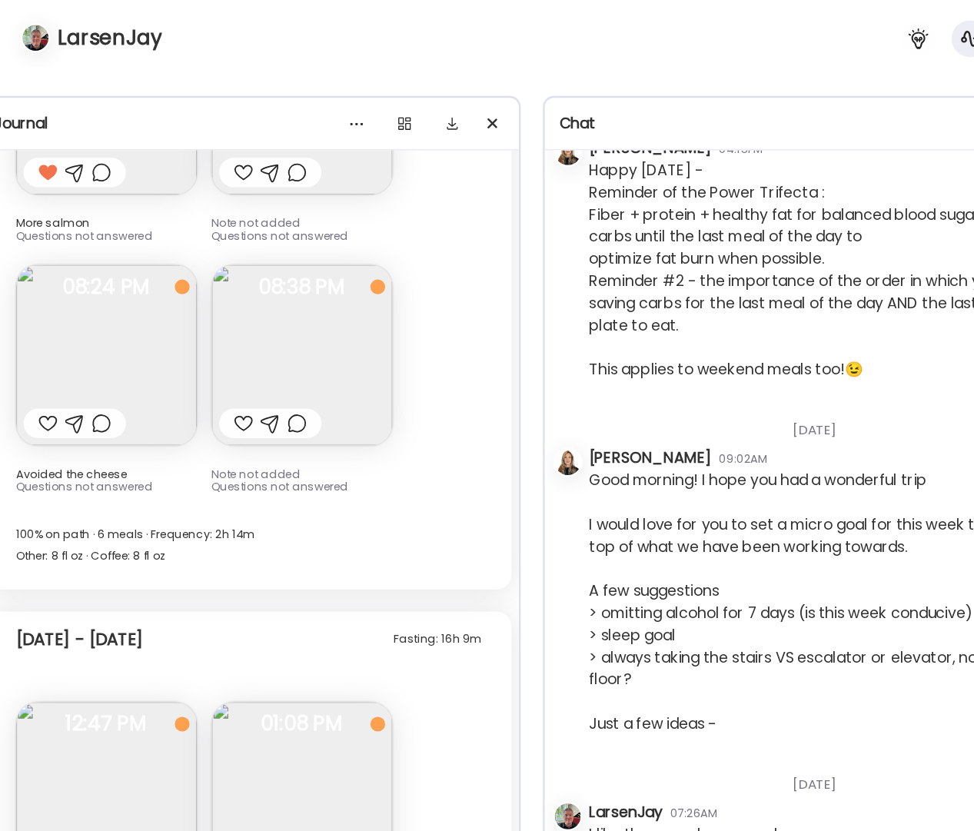
click at [318, 306] on img at bounding box center [296, 296] width 151 height 151
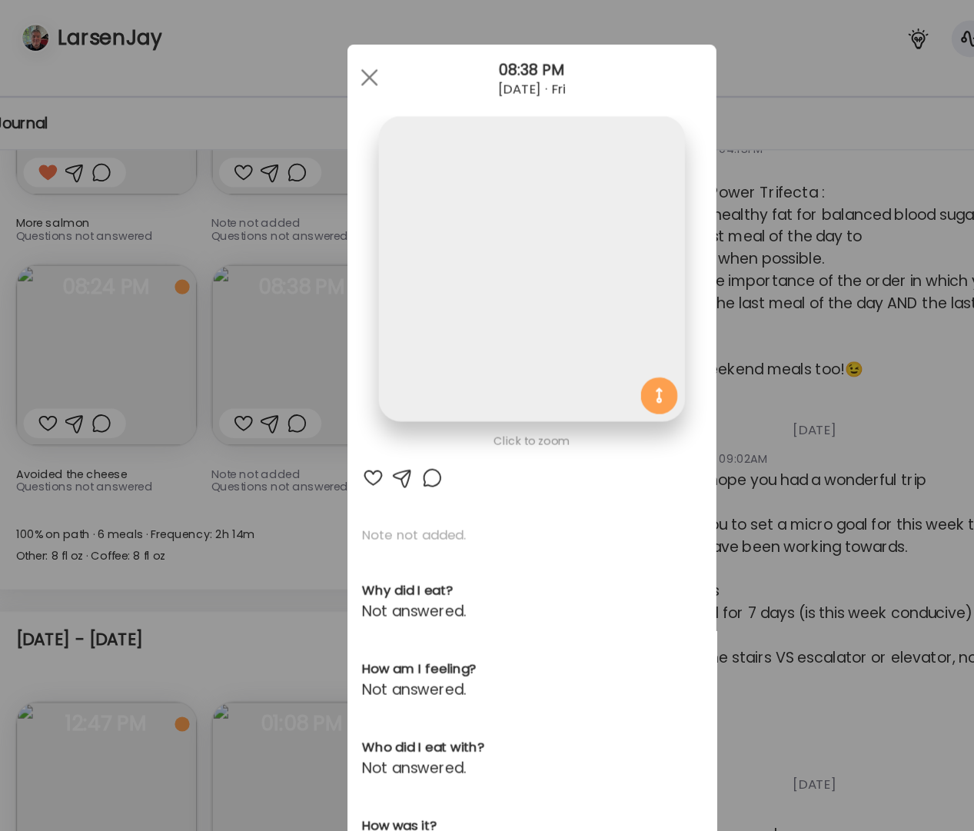
click at [318, 306] on div "Ate Coach Dashboard Wahoo! It’s official Take a moment to set up your Coach Pro…" at bounding box center [487, 415] width 974 height 831
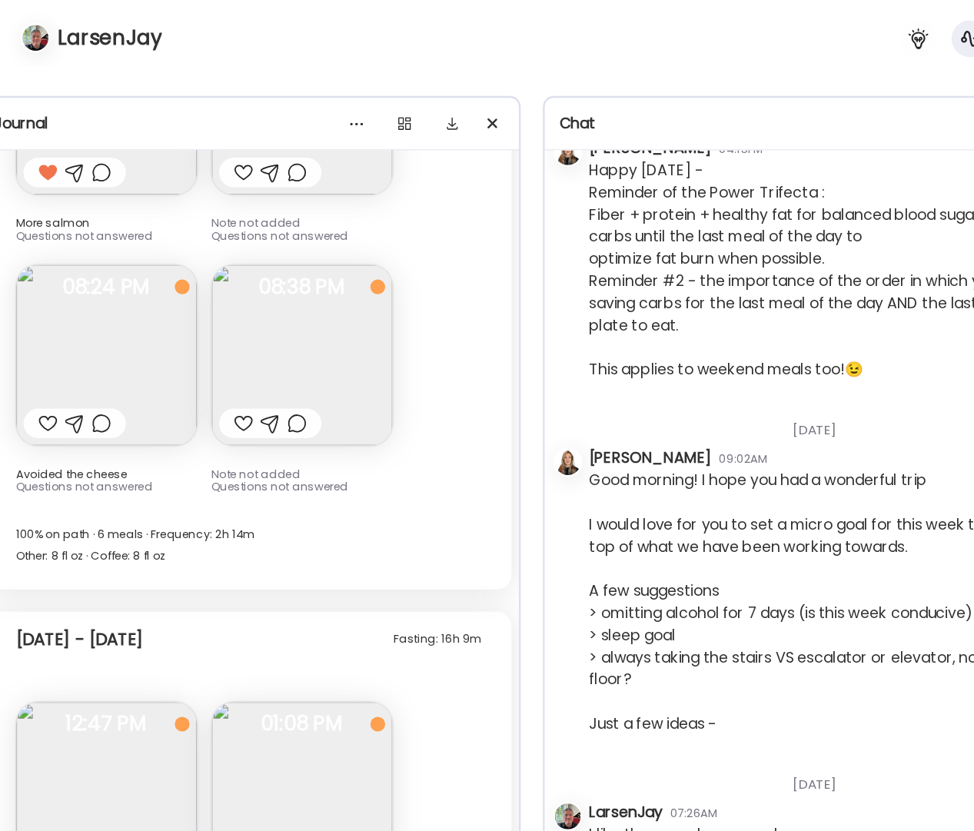
click at [318, 306] on img at bounding box center [296, 296] width 151 height 151
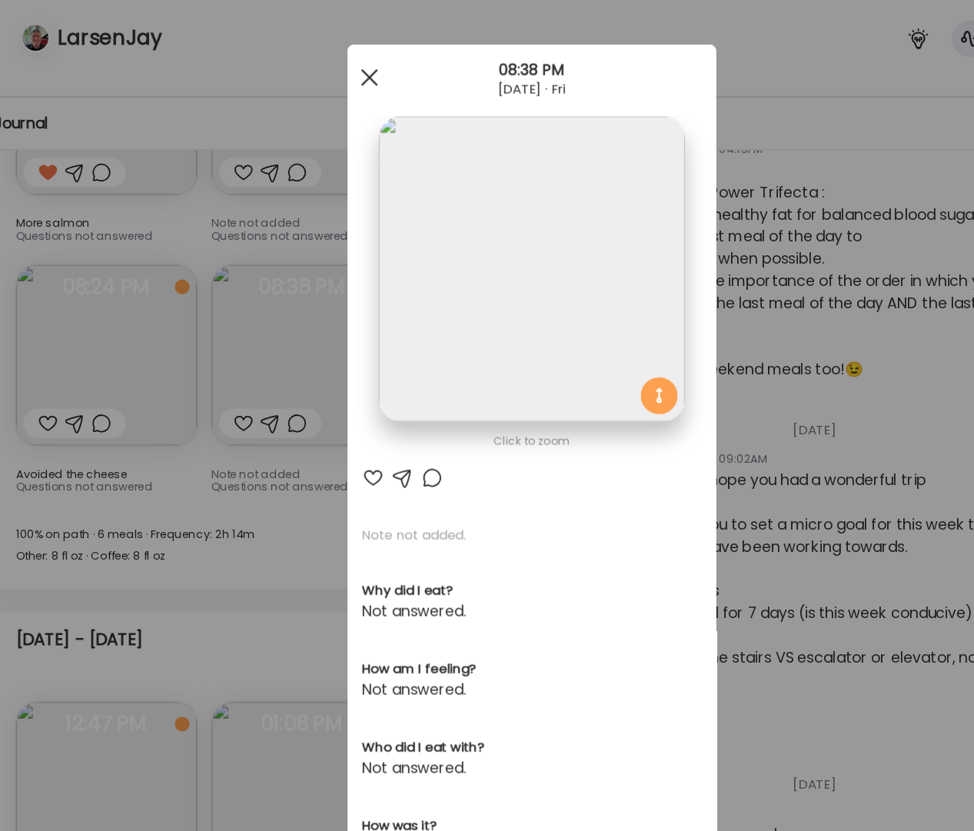
click at [349, 65] on div at bounding box center [352, 64] width 31 height 31
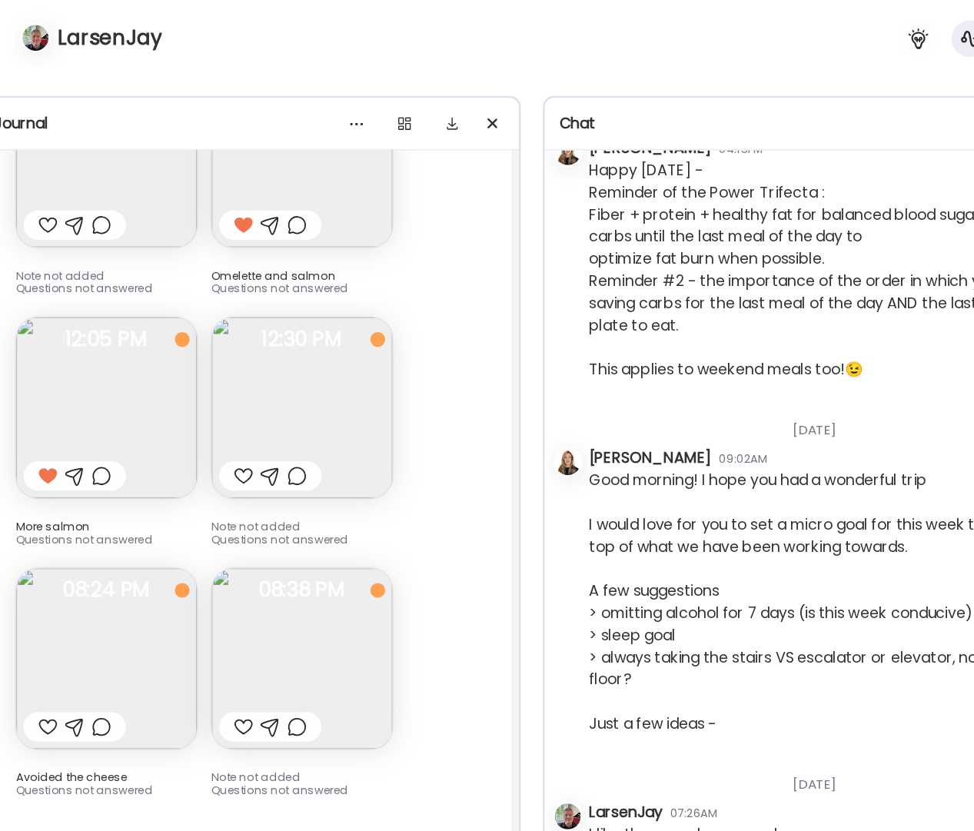
scroll to position [28007, 0]
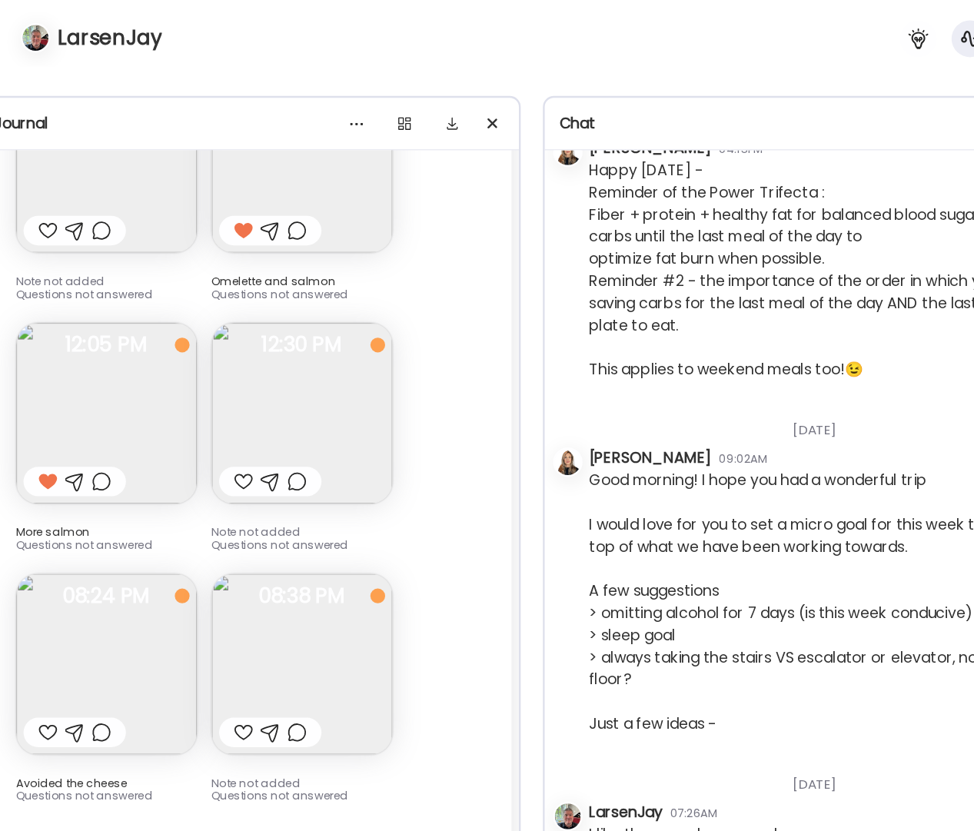
click at [284, 331] on img at bounding box center [296, 344] width 151 height 151
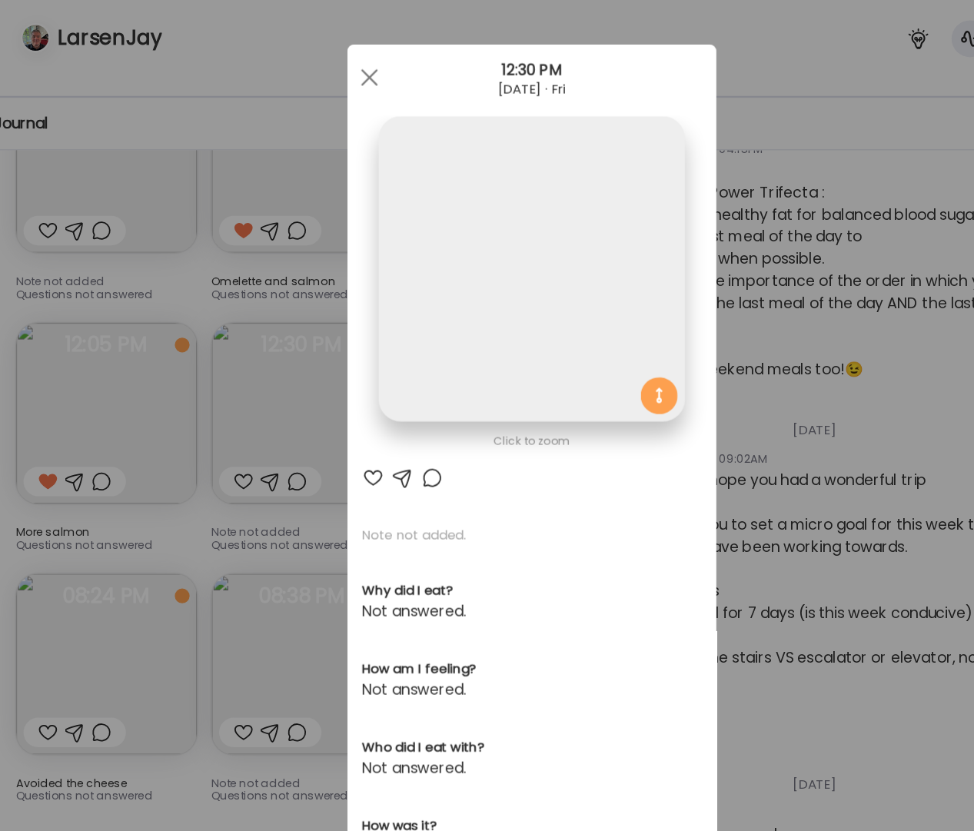
click at [284, 331] on div "Ate Coach Dashboard Wahoo! It’s official Take a moment to set up your Coach Pro…" at bounding box center [487, 415] width 974 height 831
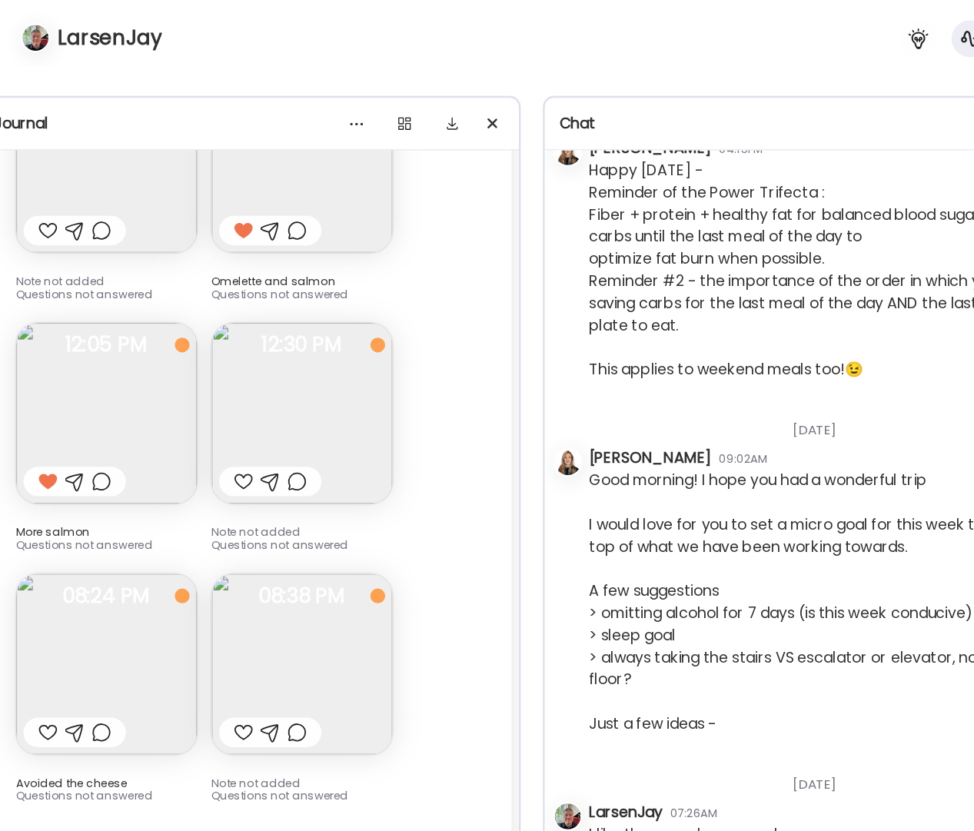
click at [284, 331] on img at bounding box center [296, 344] width 151 height 151
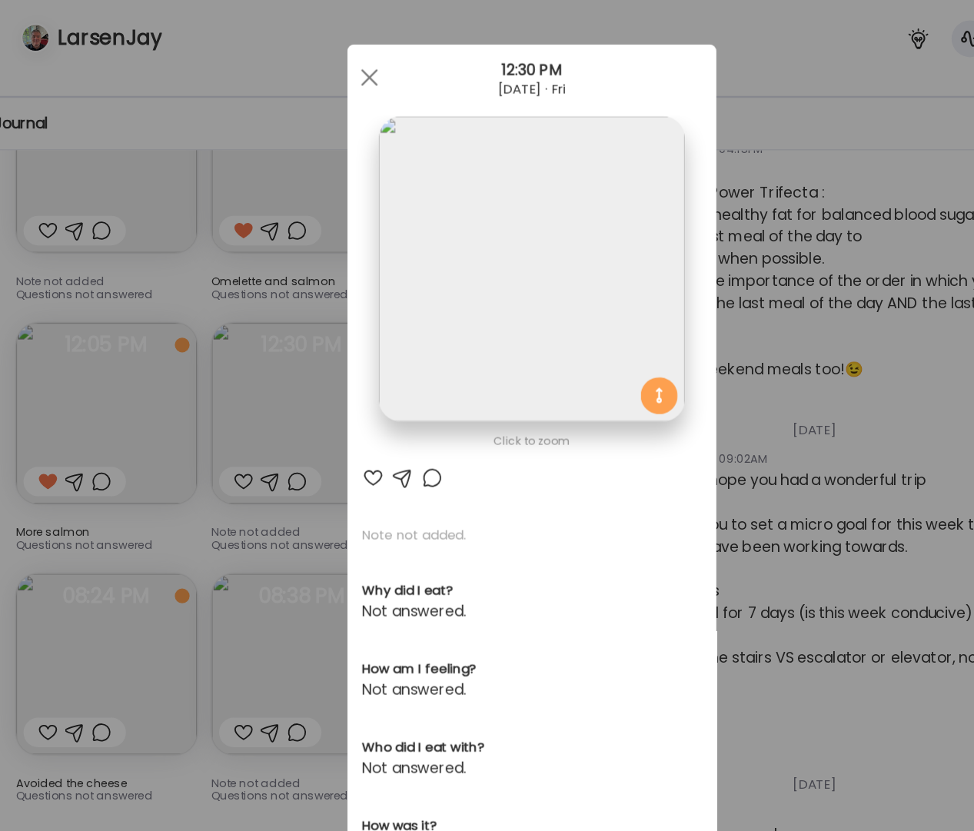
click at [348, 64] on div at bounding box center [352, 64] width 31 height 31
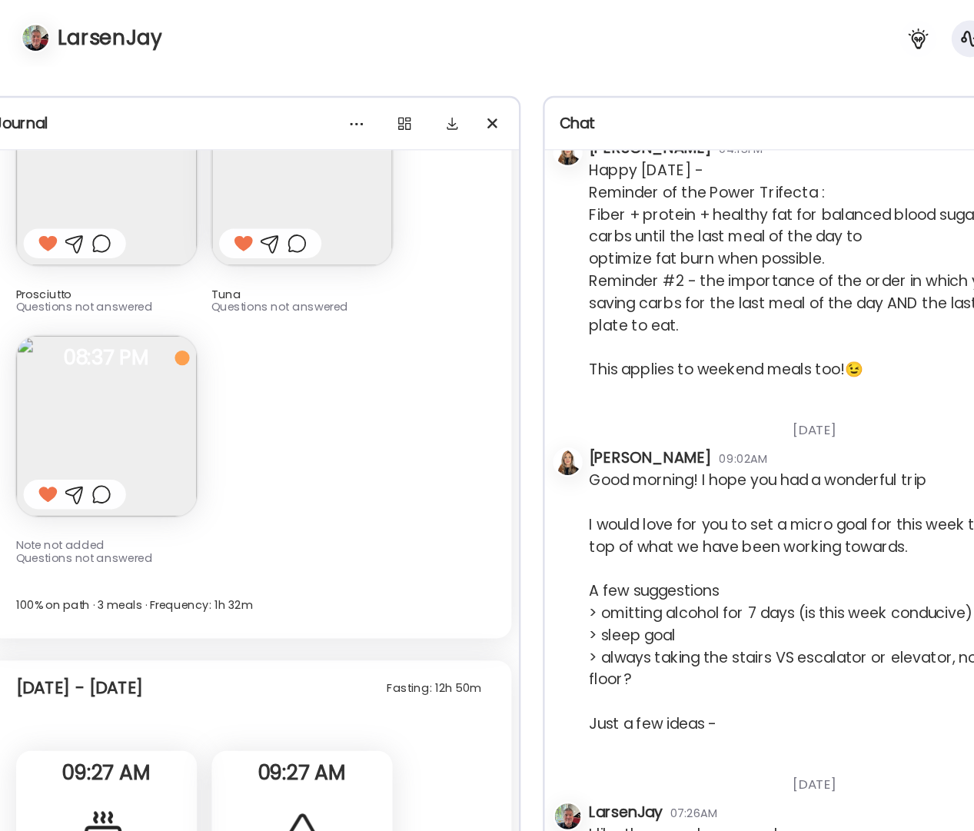
scroll to position [27293, 0]
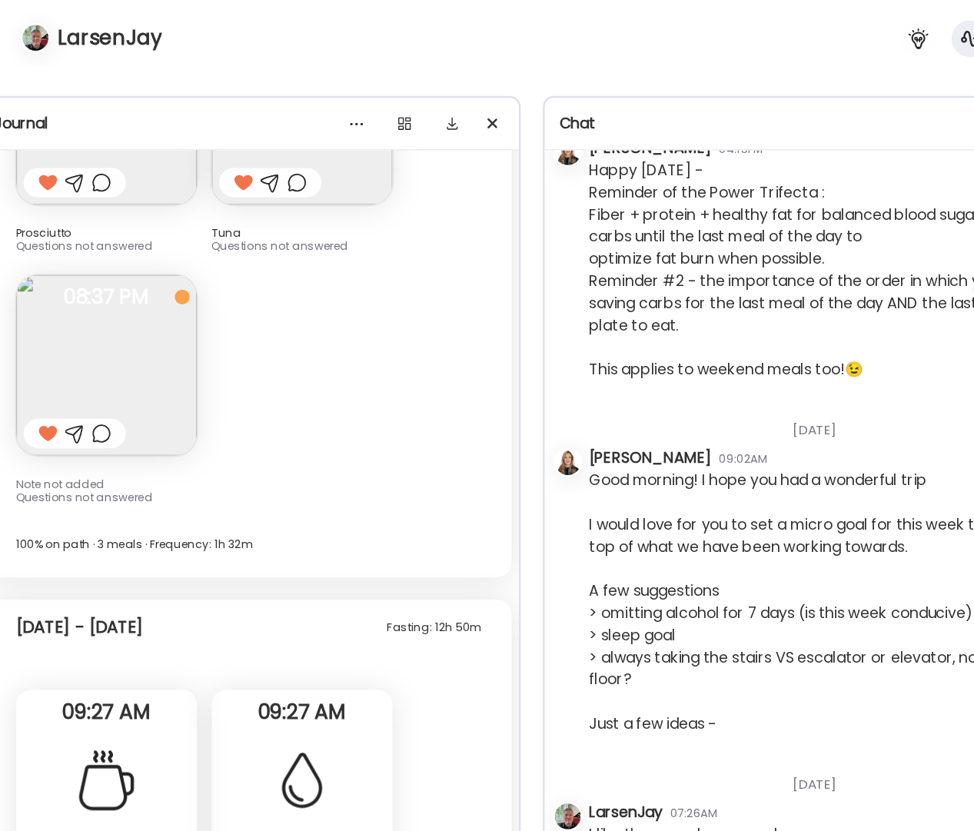
click at [151, 269] on img at bounding box center [133, 304] width 151 height 151
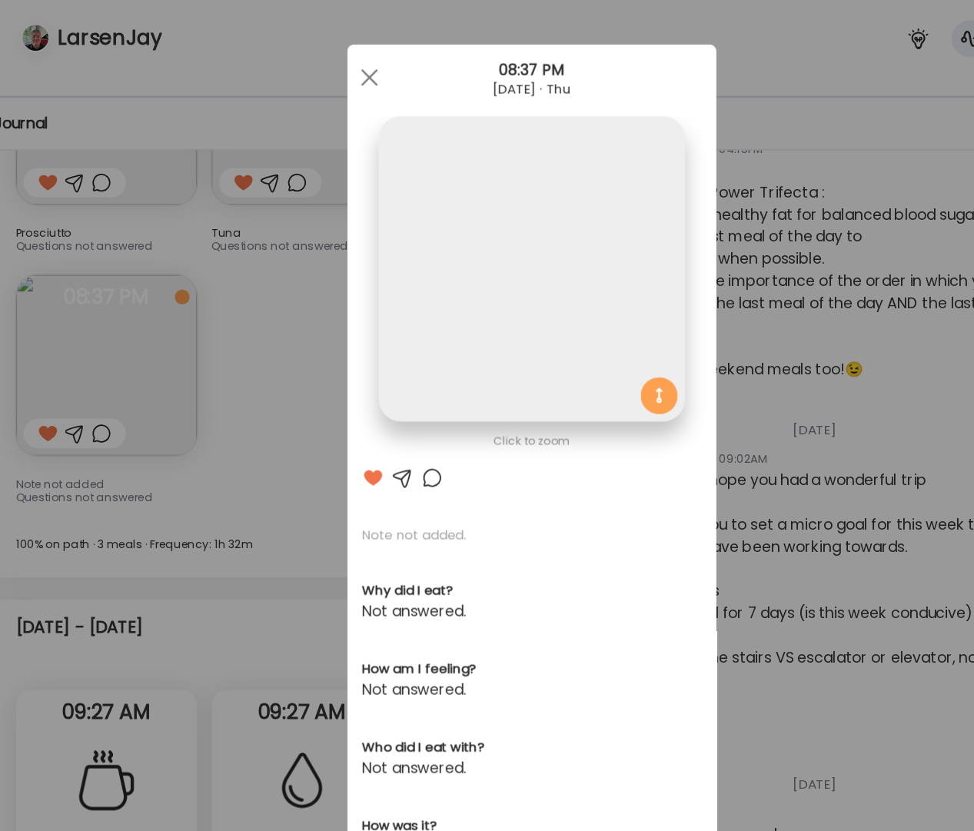
click at [151, 269] on div "Ate Coach Dashboard Wahoo! It’s official Take a moment to set up your Coach Pro…" at bounding box center [487, 415] width 974 height 831
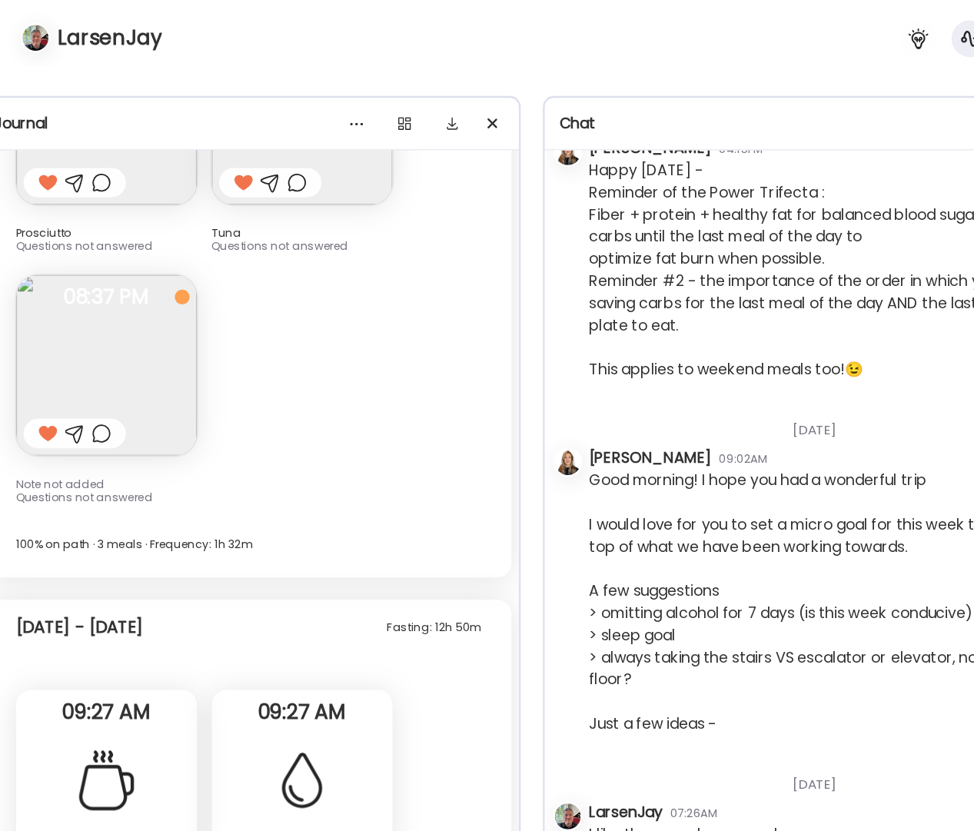
click at [151, 269] on img at bounding box center [133, 304] width 151 height 151
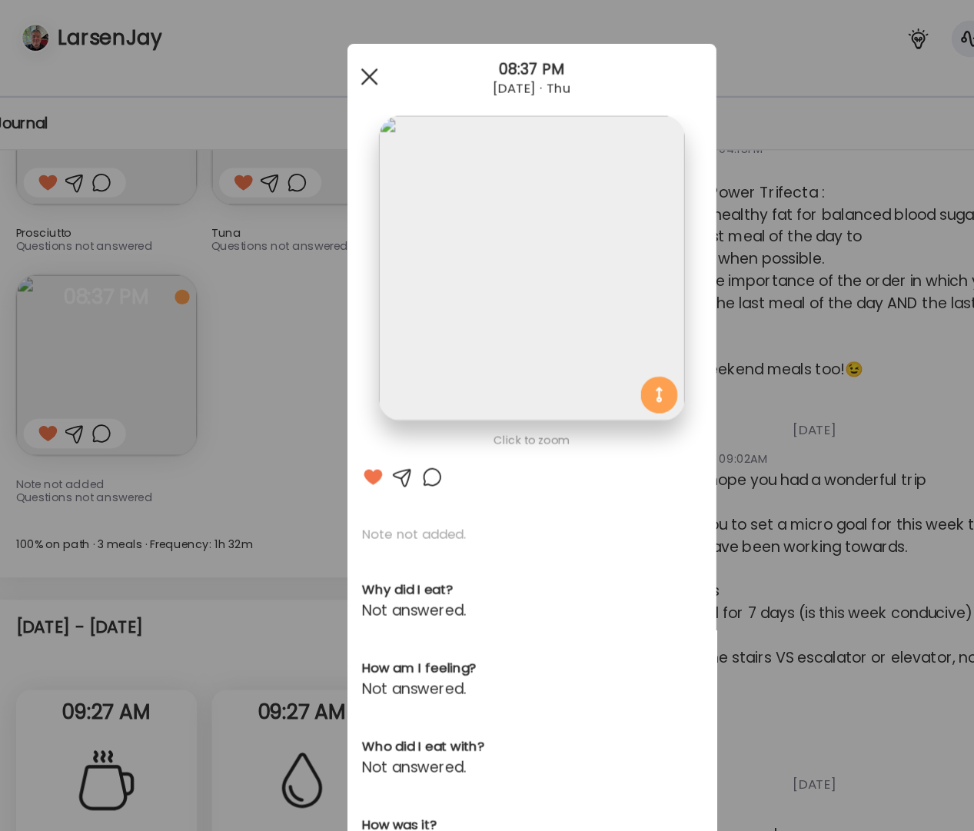
click at [349, 61] on span at bounding box center [352, 64] width 14 height 14
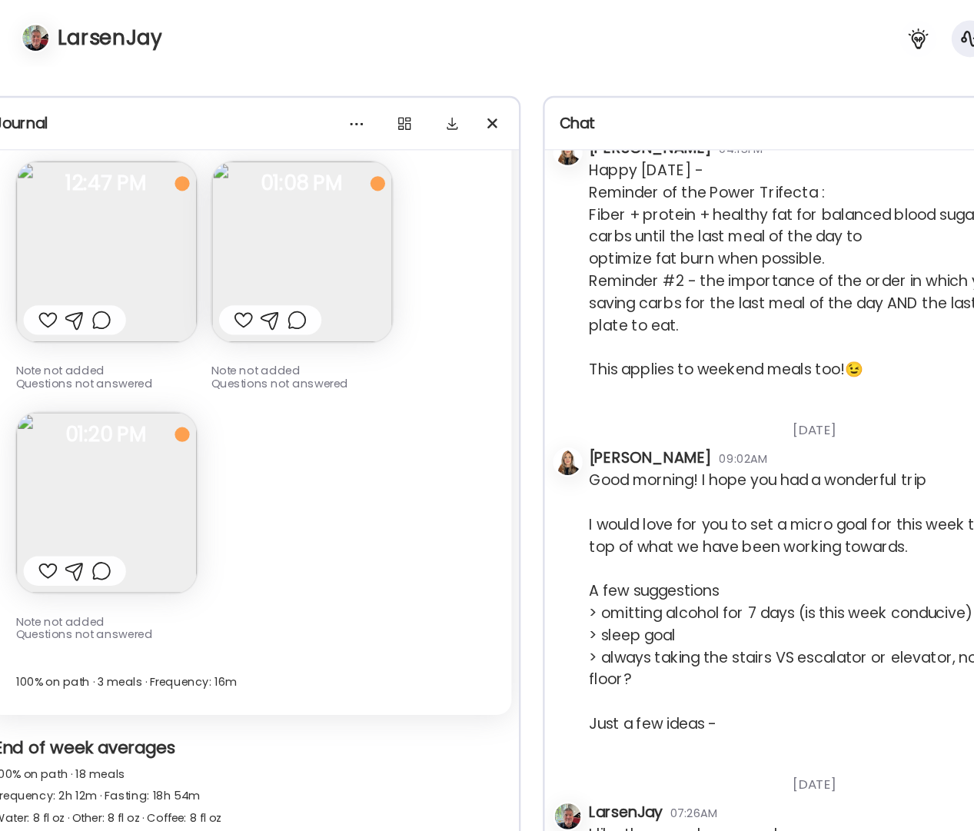
scroll to position [28949, 0]
